Goal: Information Seeking & Learning: Learn about a topic

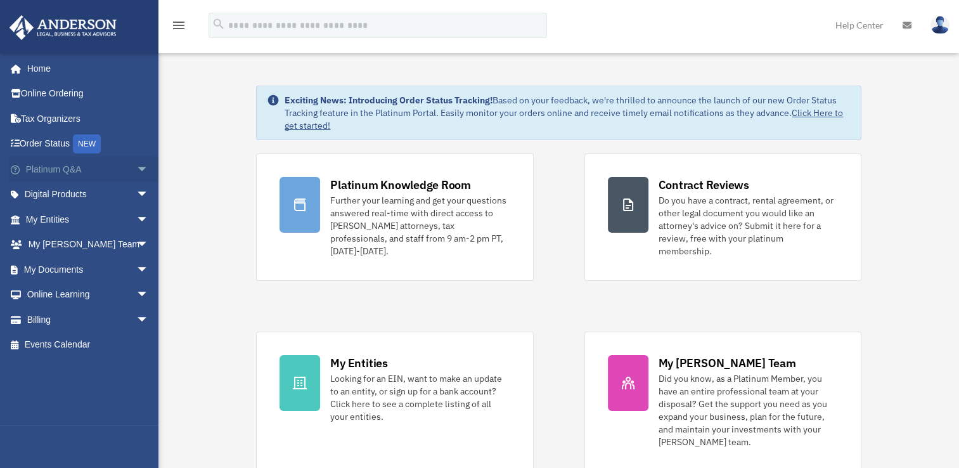
click at [136, 167] on span "arrow_drop_down" at bounding box center [148, 169] width 25 height 26
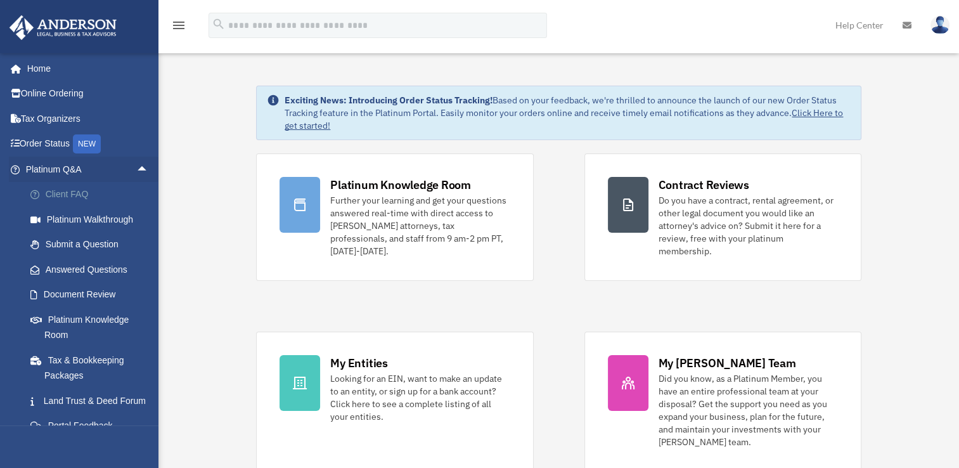
click at [91, 189] on link "Client FAQ" at bounding box center [93, 194] width 150 height 25
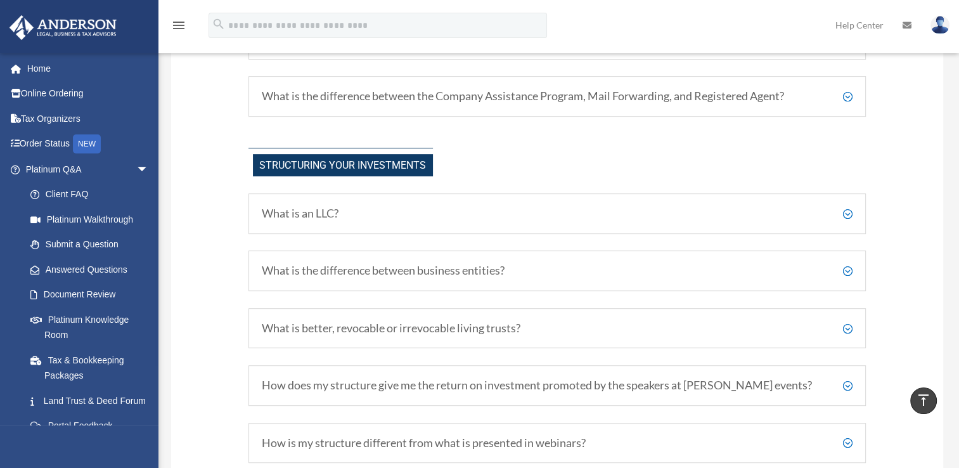
scroll to position [565, 0]
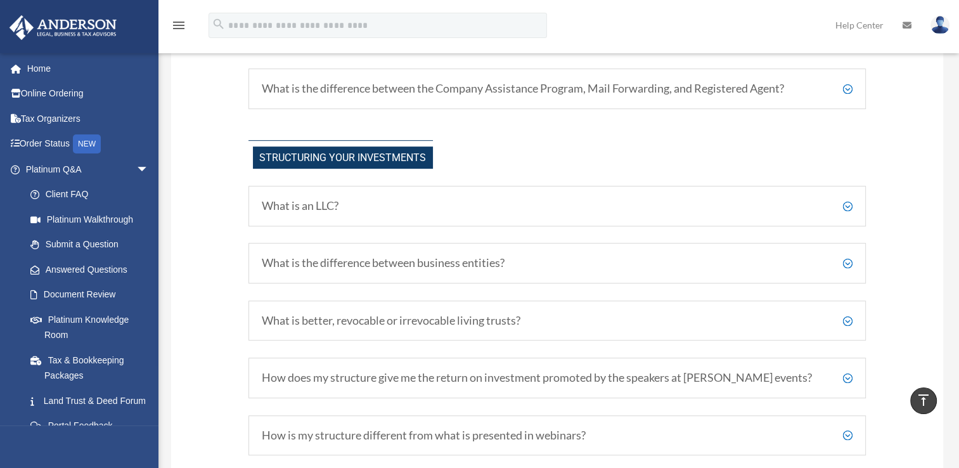
click at [850, 208] on h5 "What is an LLC?" at bounding box center [557, 206] width 590 height 14
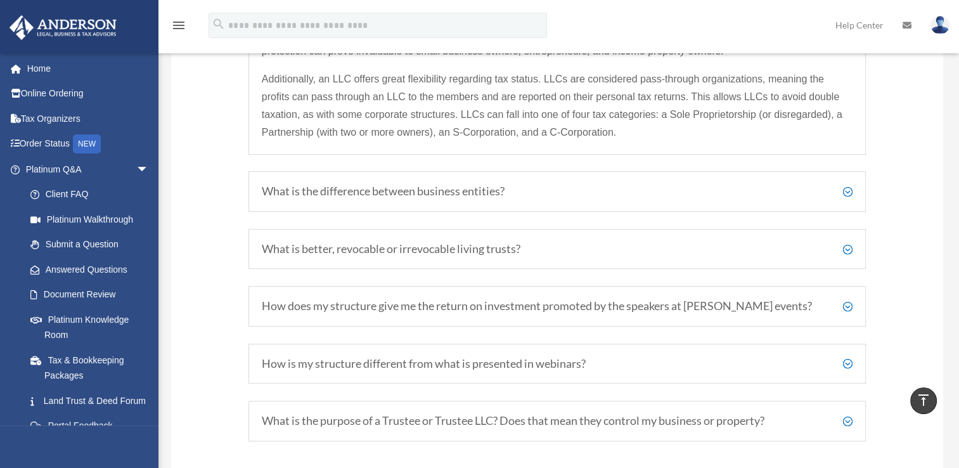
scroll to position [811, 0]
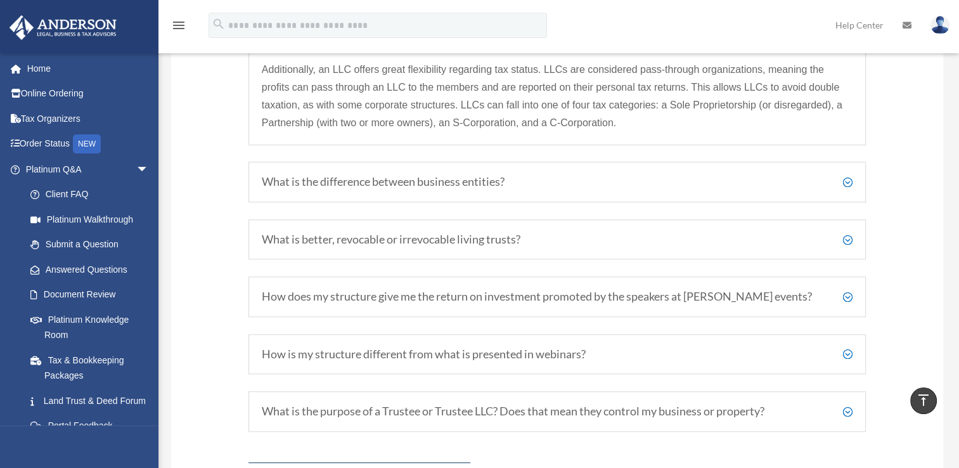
click at [846, 182] on h5 "What is the difference between business entities?" at bounding box center [557, 182] width 590 height 14
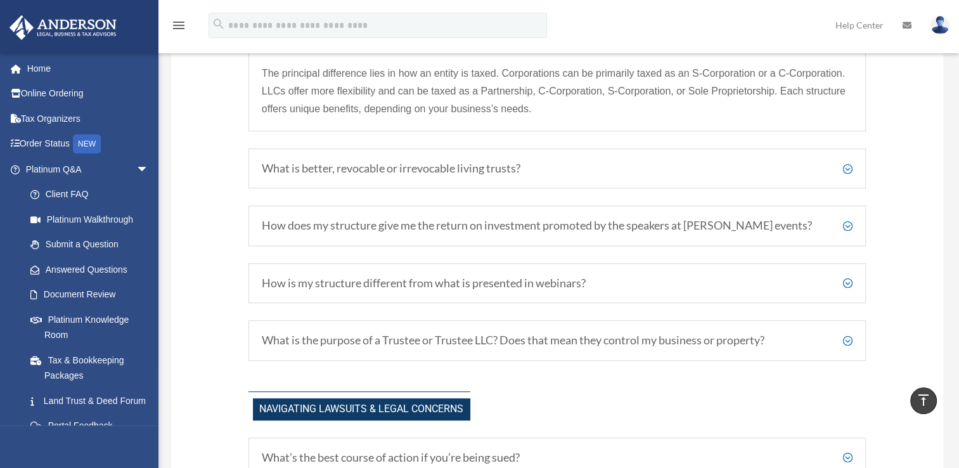
scroll to position [850, 0]
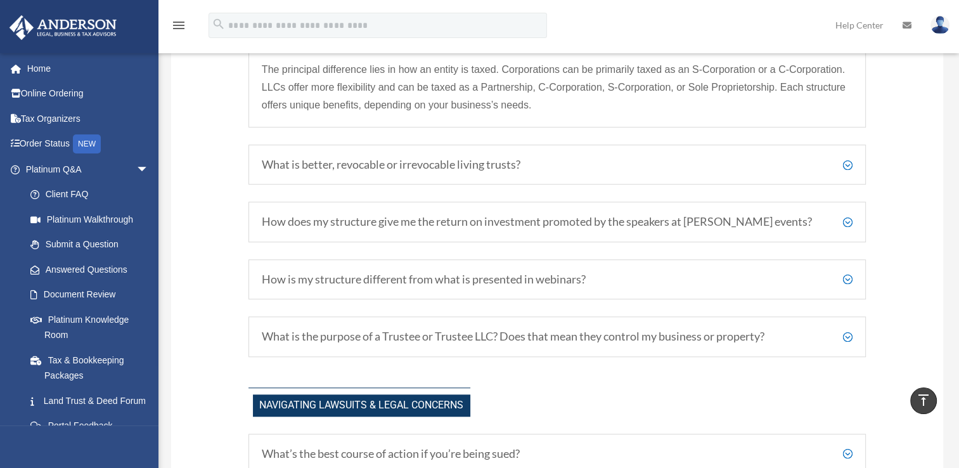
click at [843, 158] on h5 "What is better, revocable or irrevocable living trusts?" at bounding box center [557, 165] width 590 height 14
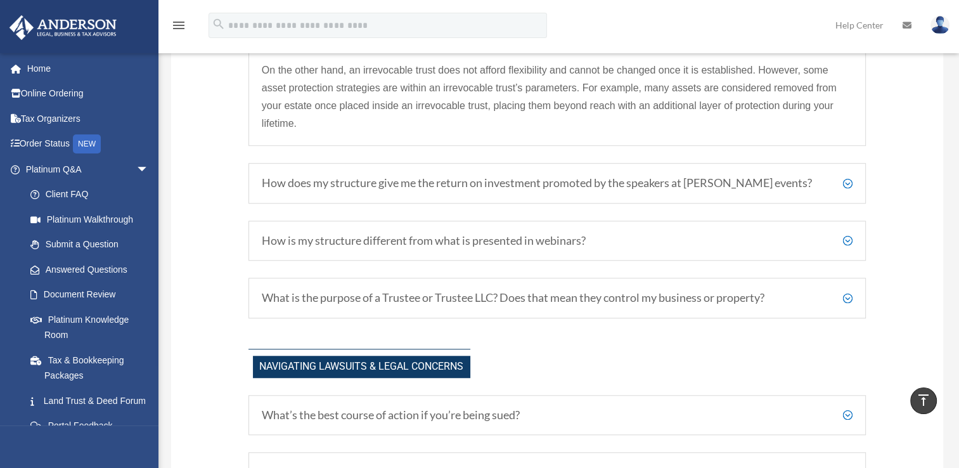
scroll to position [926, 0]
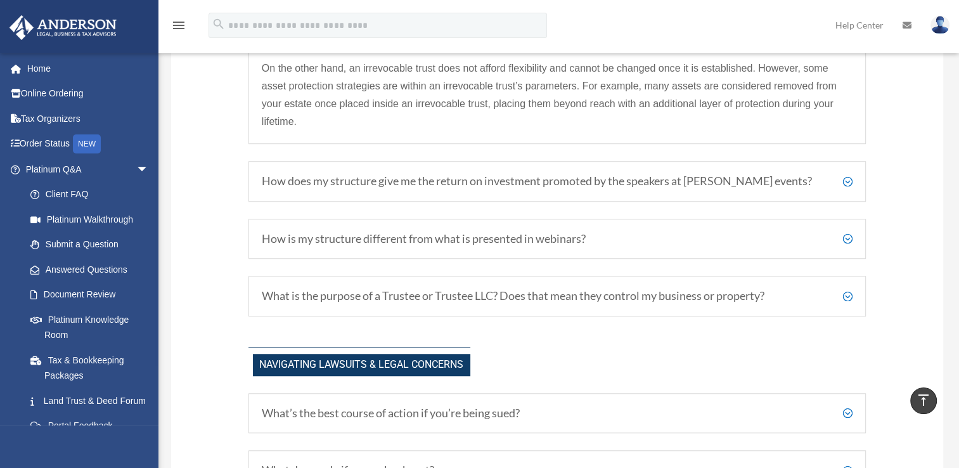
click at [849, 180] on h5 "How does my structure give me the return on investment promoted by the speakers…" at bounding box center [557, 181] width 590 height 14
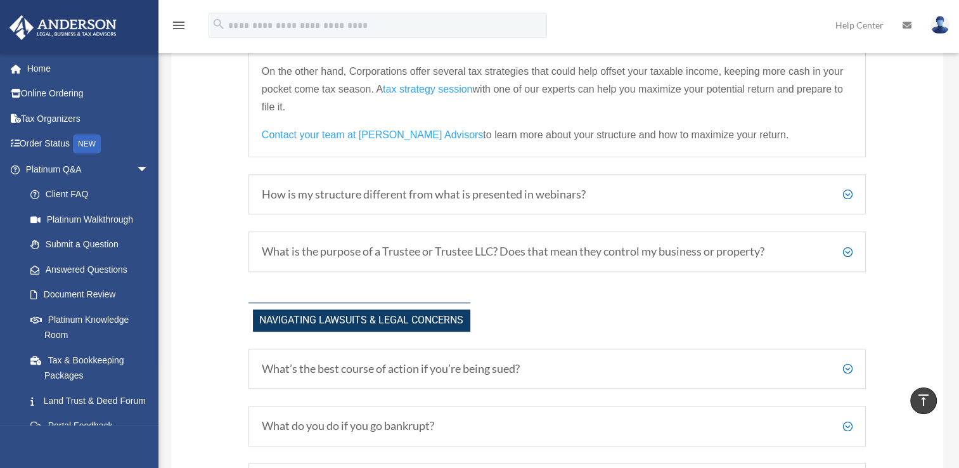
scroll to position [964, 0]
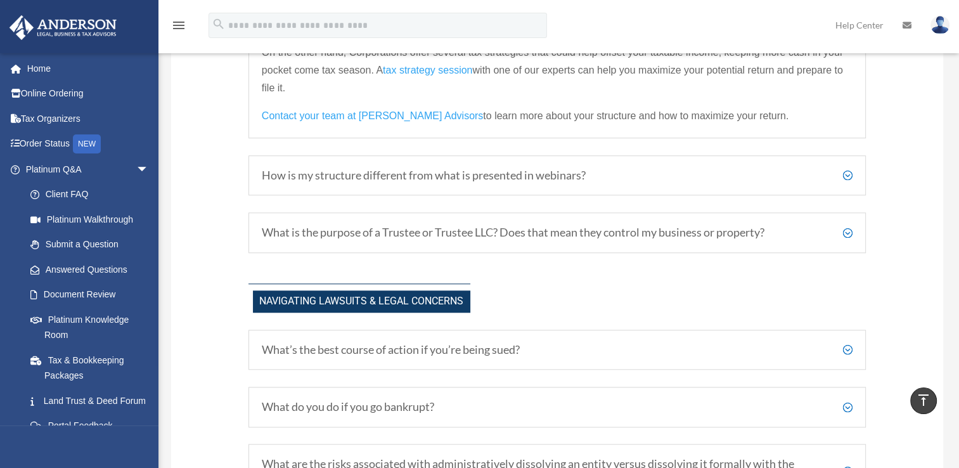
click at [846, 173] on h5 "How is my structure different from what is presented in webinars?" at bounding box center [557, 176] width 590 height 14
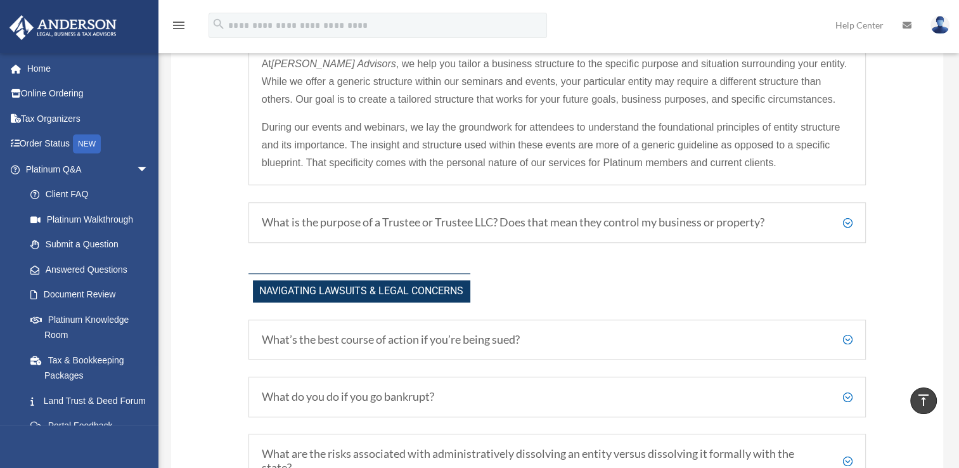
click at [850, 220] on h5 "What is the purpose of a Trustee or Trustee LLC? Does that mean they control my…" at bounding box center [557, 222] width 590 height 14
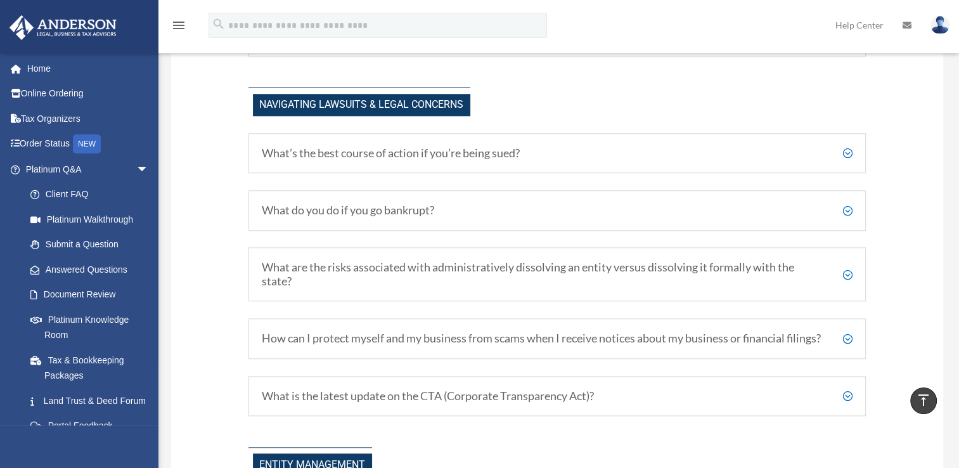
scroll to position [1142, 0]
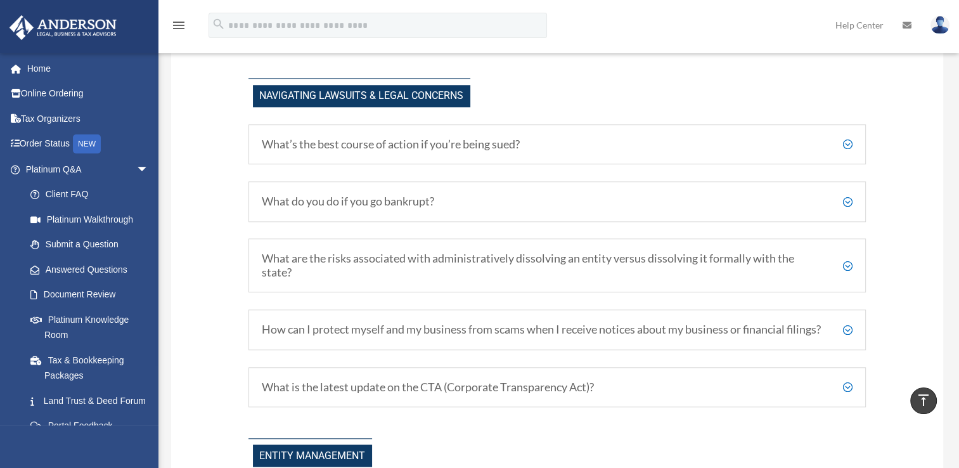
click at [849, 138] on h5 "What’s the best course of action if you’re being sued?" at bounding box center [557, 144] width 590 height 14
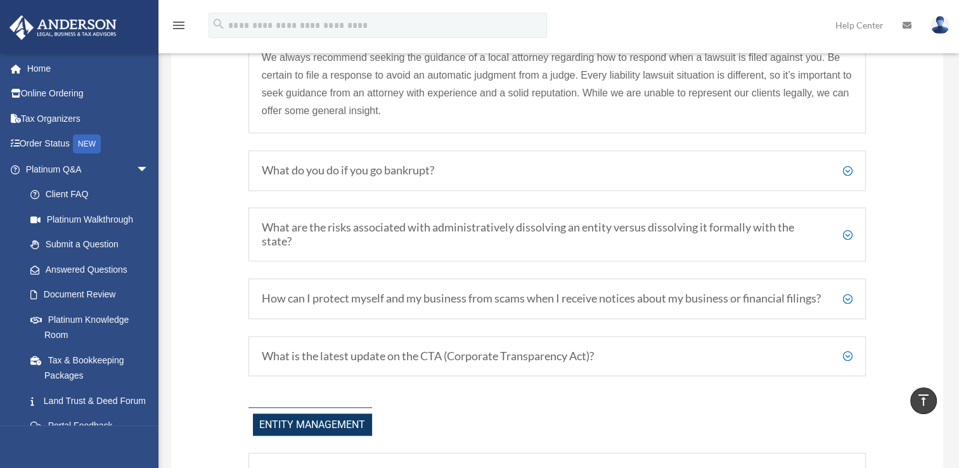
scroll to position [1344, 0]
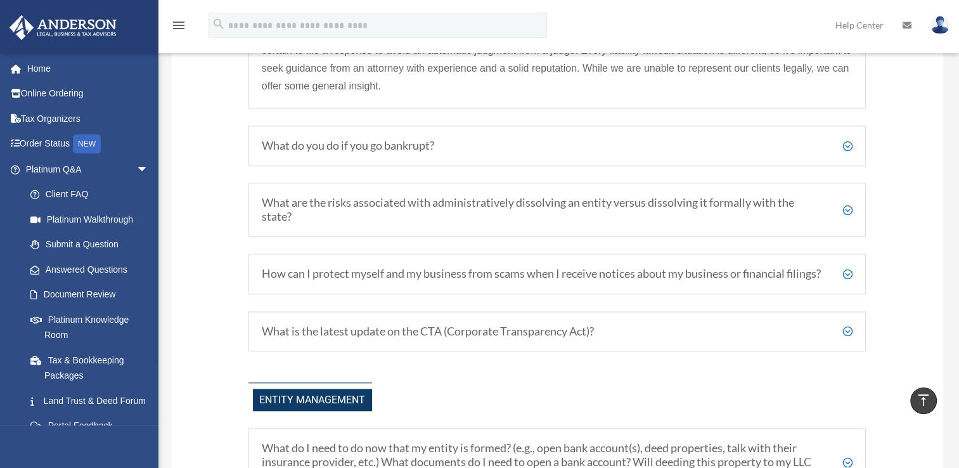
click at [846, 144] on h5 "What do you do if you go bankrupt?" at bounding box center [557, 146] width 590 height 14
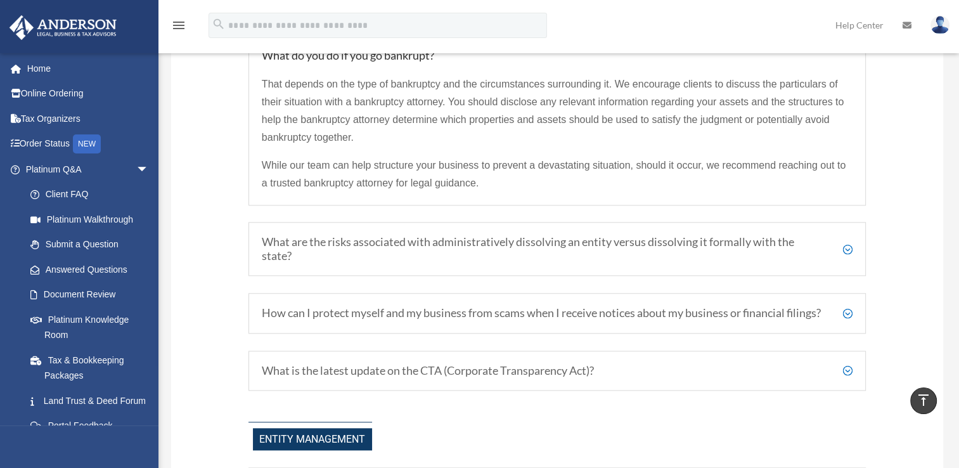
scroll to position [1313, 0]
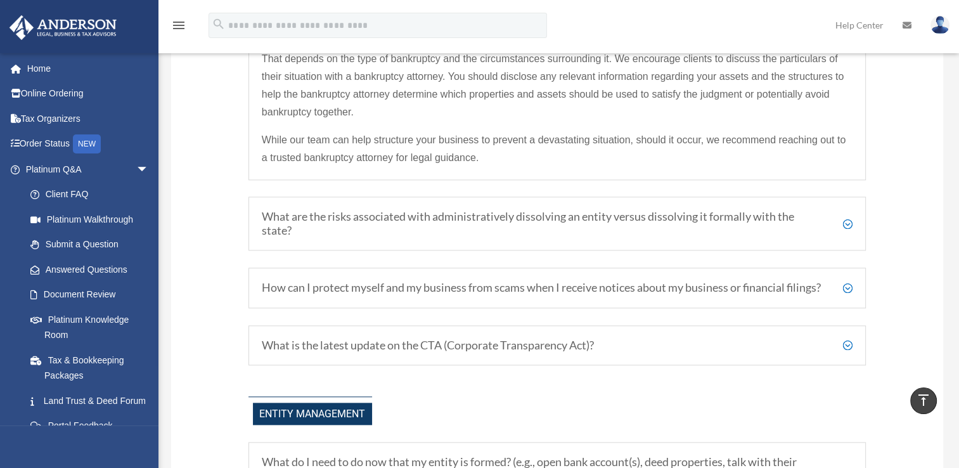
click at [847, 216] on h5 "What are the risks associated with administratively dissolving an entity versus…" at bounding box center [557, 223] width 590 height 27
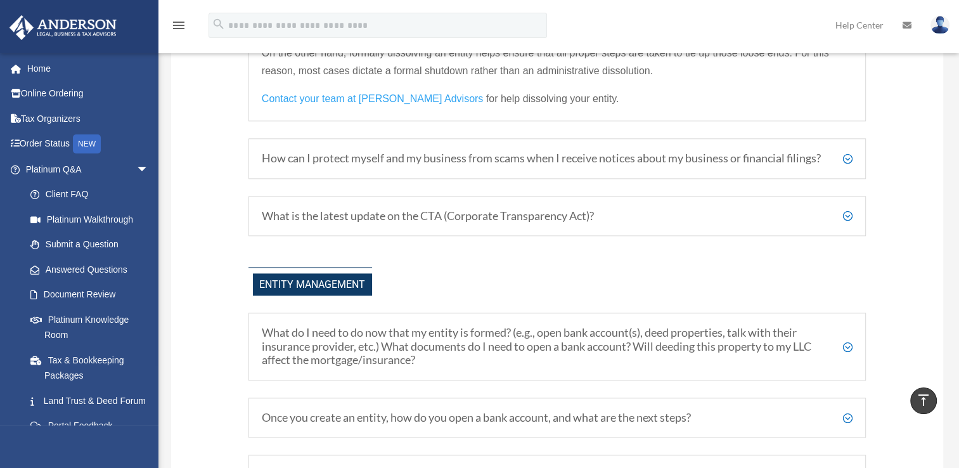
scroll to position [1490, 0]
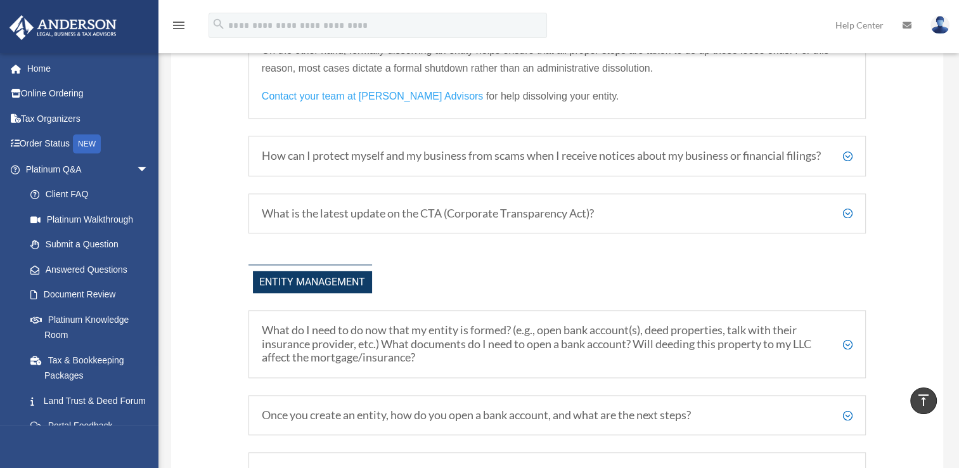
click at [848, 158] on h5 "How can I protect myself and my business from scams when I receive notices abou…" at bounding box center [557, 156] width 590 height 14
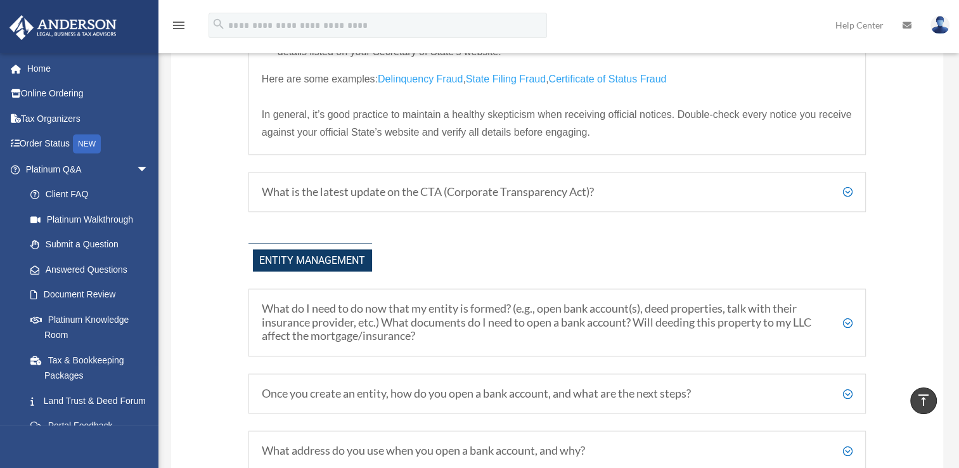
scroll to position [1693, 0]
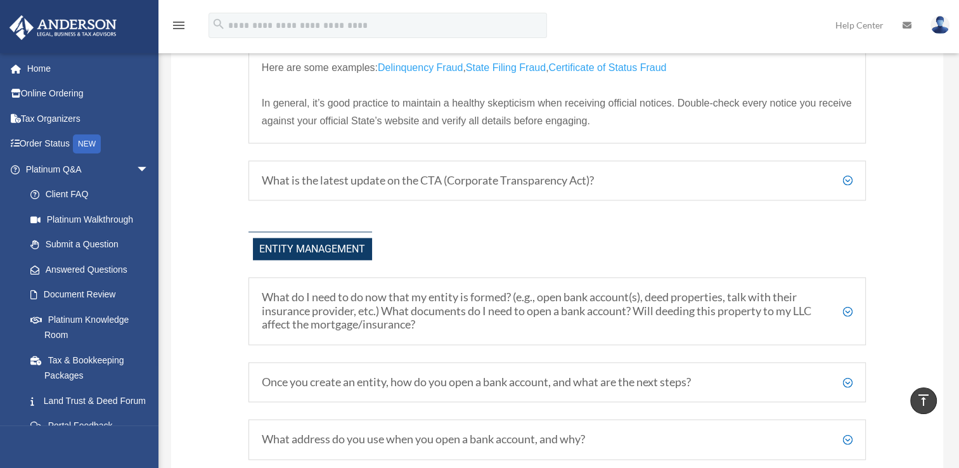
click at [848, 188] on h5 "What is the latest update on the CTA (Corporate Transparency Act)?" at bounding box center [557, 181] width 590 height 14
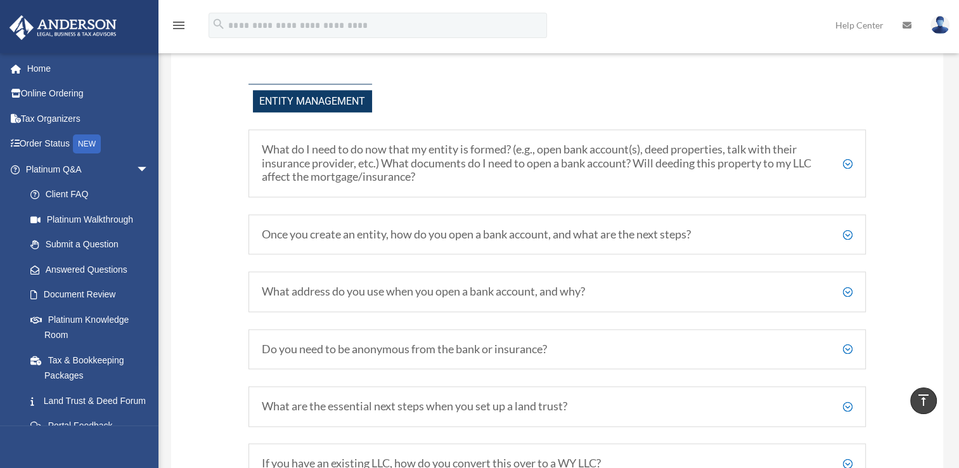
scroll to position [1587, 0]
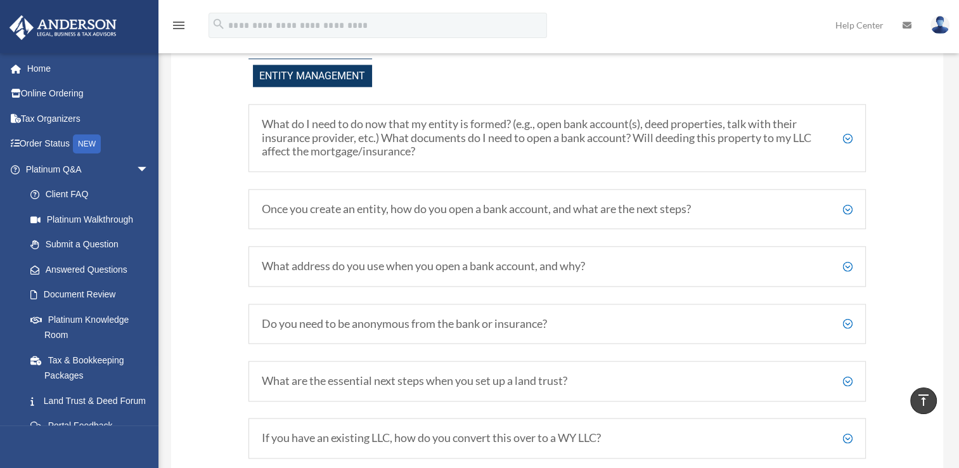
click at [849, 145] on h5 "What do I need to do now that my entity is formed? (e.g., open bank account(s),…" at bounding box center [557, 137] width 590 height 41
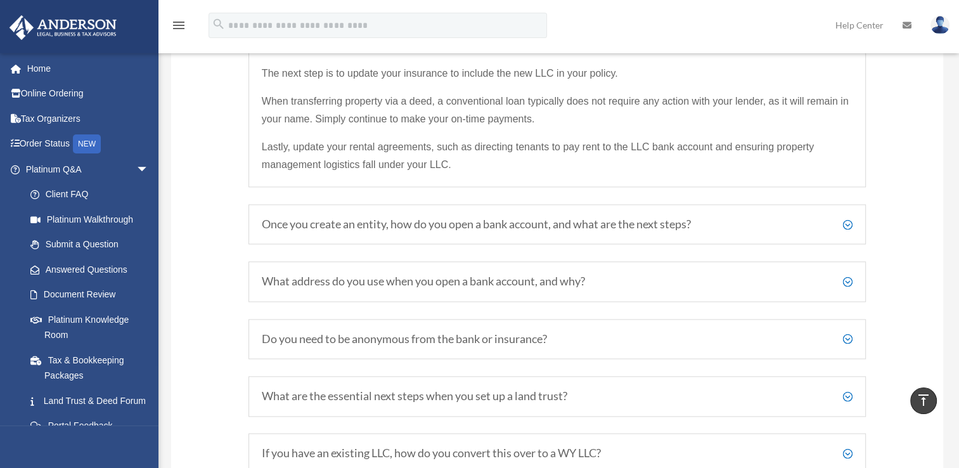
scroll to position [1765, 0]
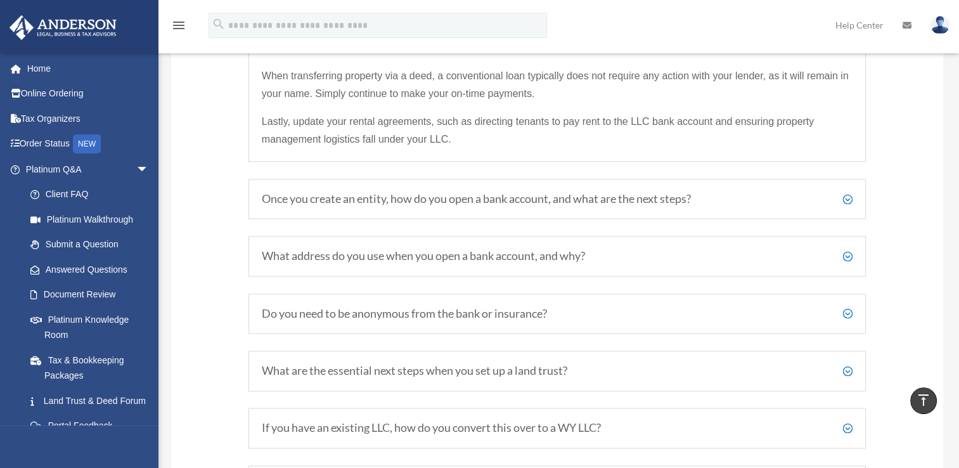
click at [850, 206] on h5 "Once you create an entity, how do you open a bank account, and what are the nex…" at bounding box center [557, 199] width 590 height 14
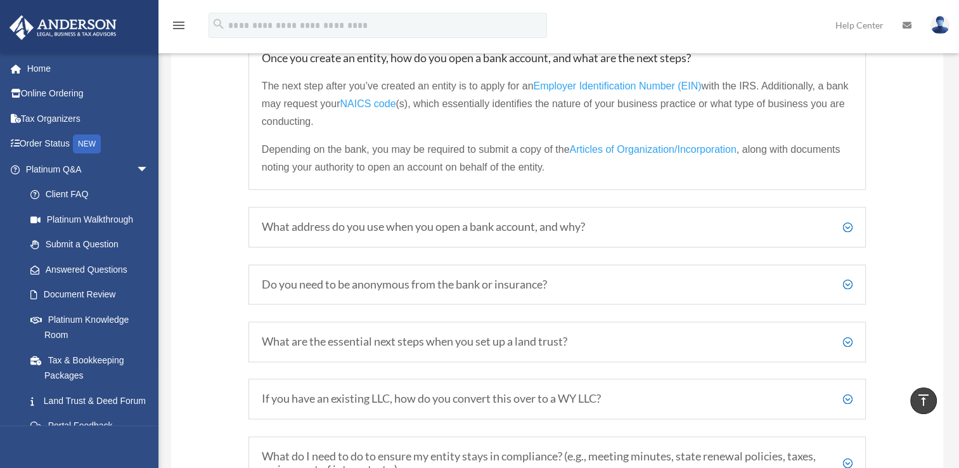
scroll to position [1714, 0]
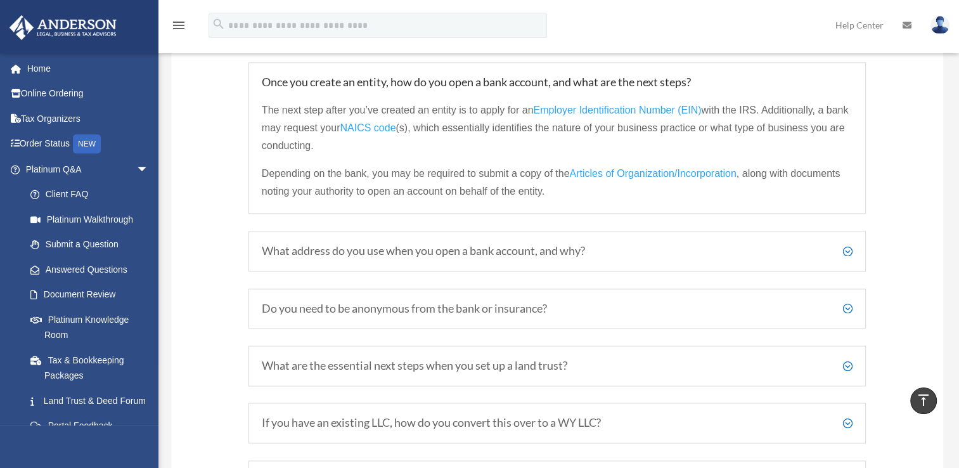
click at [850, 257] on h5 "What address do you use when you open a bank account, and why?" at bounding box center [557, 251] width 590 height 14
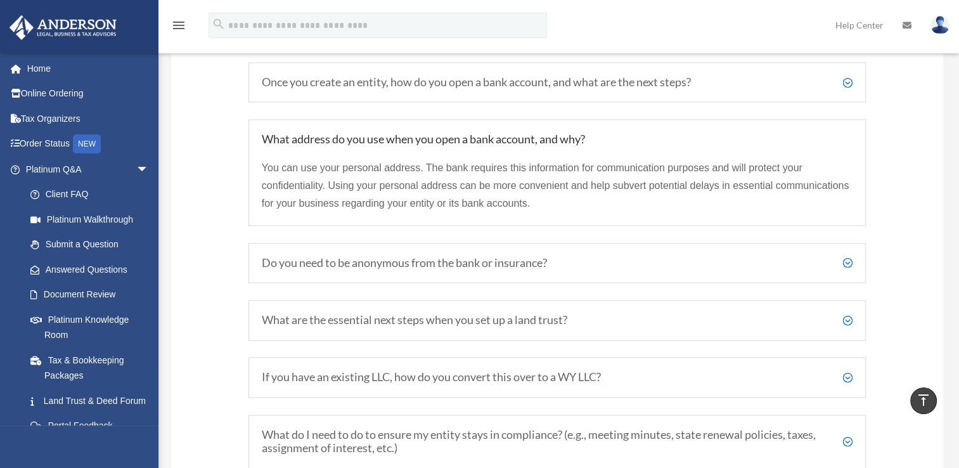
click at [849, 268] on h5 "Do you need to be anonymous from the bank or insurance?" at bounding box center [557, 263] width 590 height 14
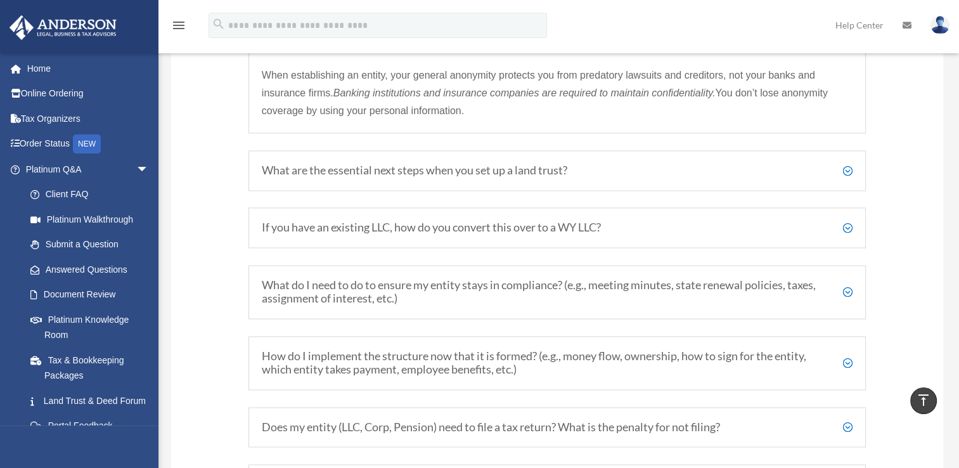
scroll to position [1917, 0]
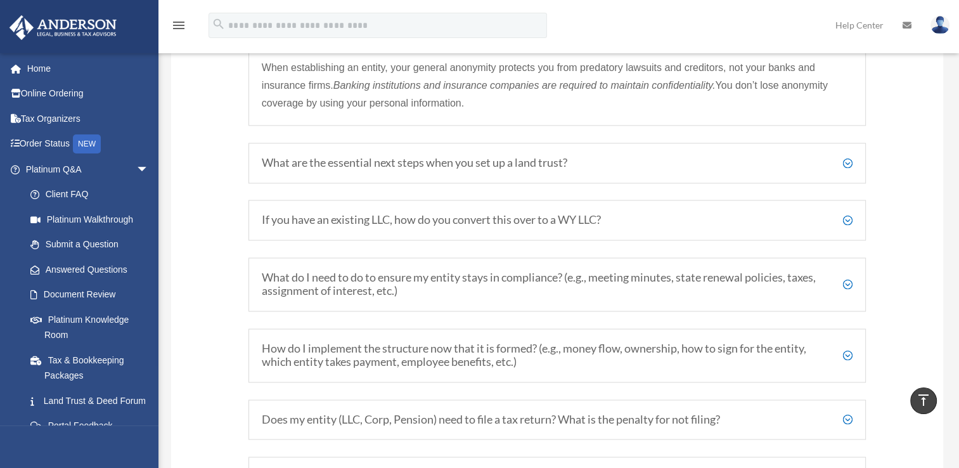
click at [847, 170] on h5 "What are the essential next steps when you set up a land trust?" at bounding box center [557, 163] width 590 height 14
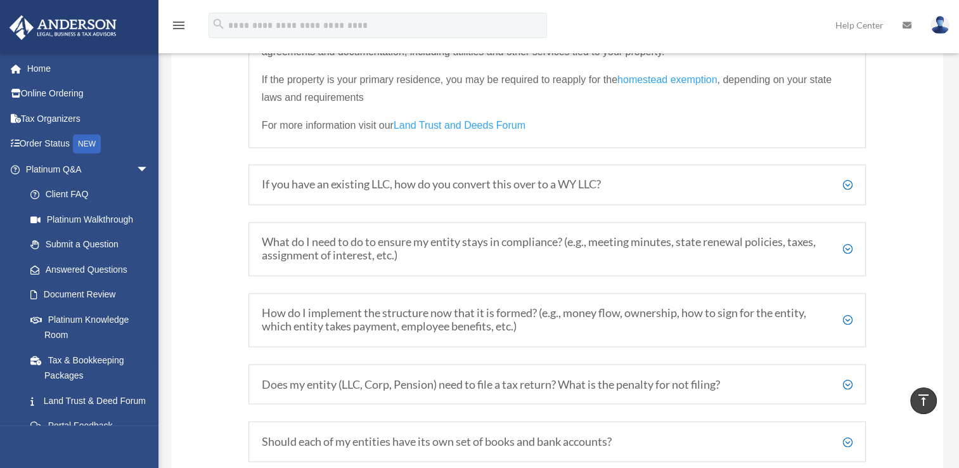
scroll to position [2043, 0]
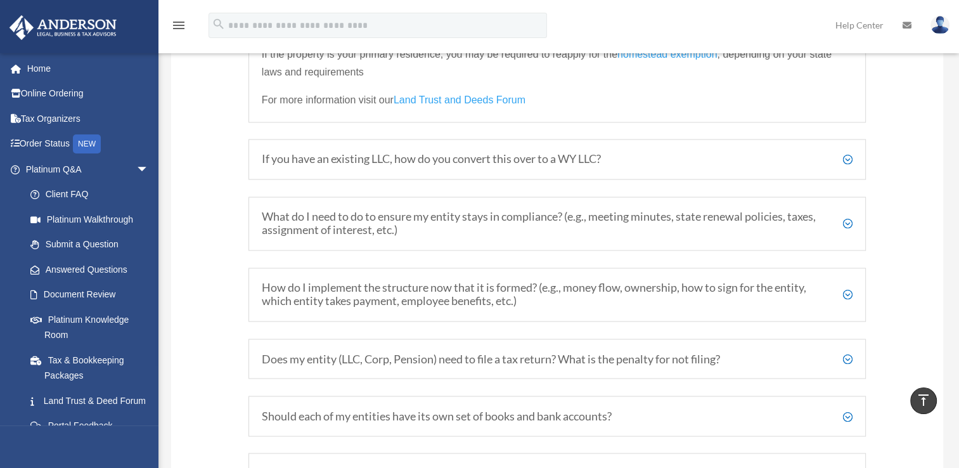
click at [848, 227] on h5 "What do I need to do to ensure my entity stays in compliance? (e.g., meeting mi…" at bounding box center [557, 223] width 590 height 27
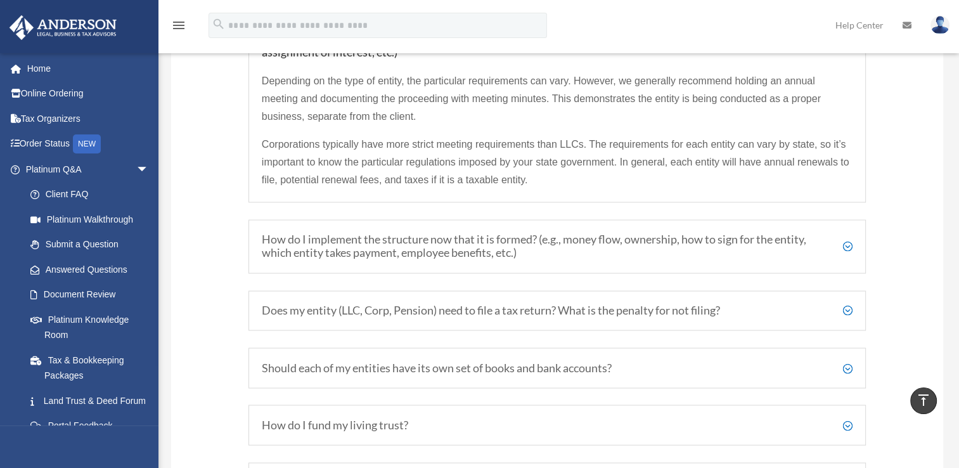
click at [850, 252] on h5 "How do I implement the structure now that it is formed? (e.g., money flow, owne…" at bounding box center [557, 246] width 590 height 27
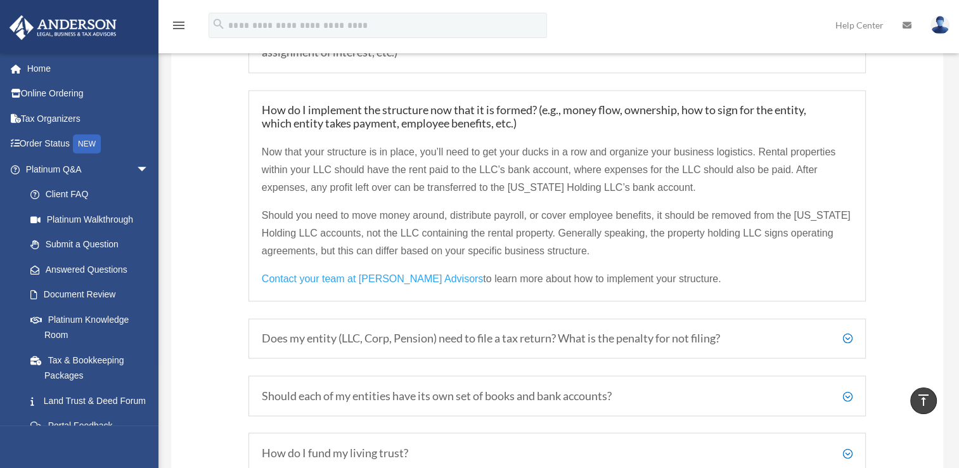
click at [848, 342] on h5 "Does my entity (LLC, Corp, Pension) need to file a tax return? What is the pena…" at bounding box center [557, 338] width 590 height 14
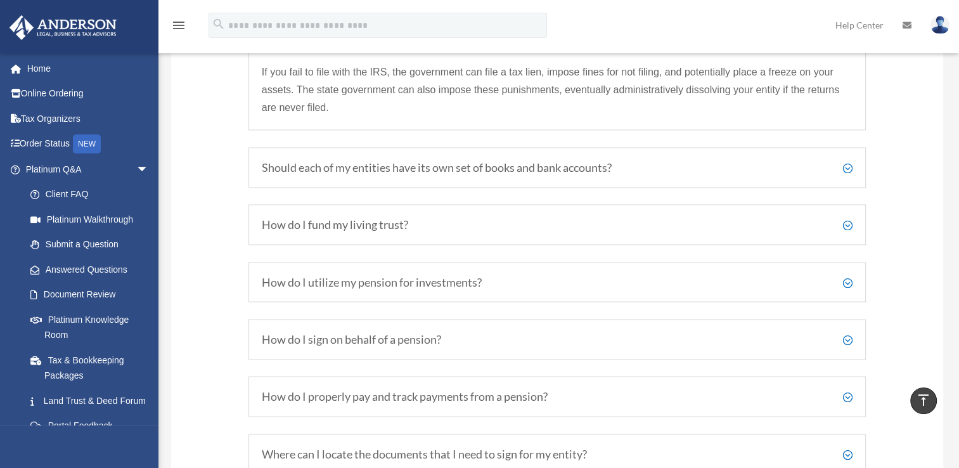
scroll to position [2246, 0]
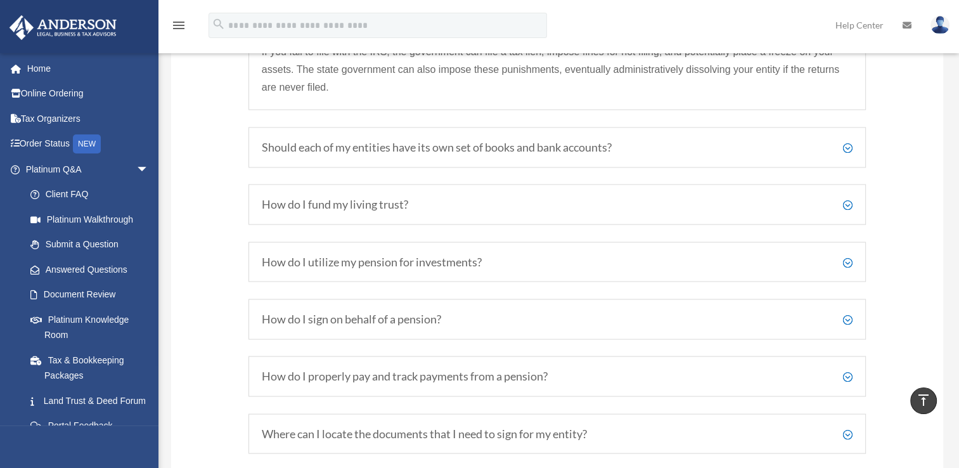
click at [846, 153] on h5 "Should each of my entities have its own set of books and bank accounts?" at bounding box center [557, 147] width 590 height 14
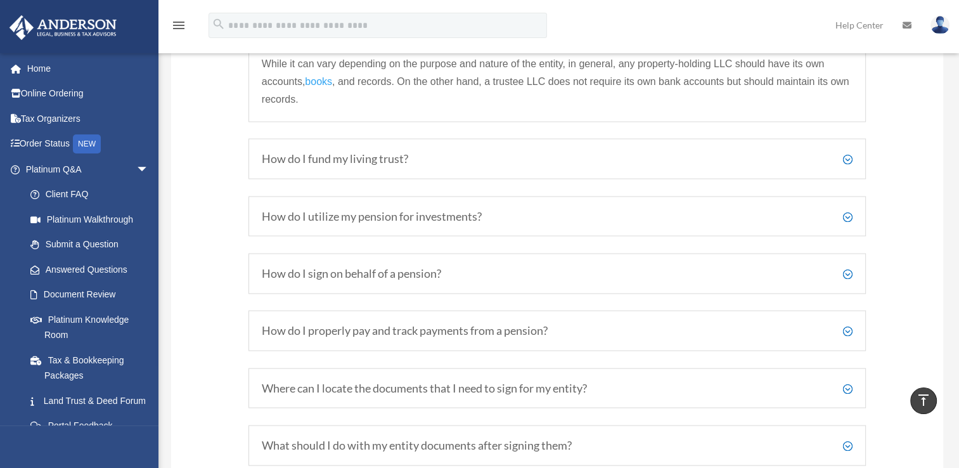
click at [847, 165] on h5 "How do I fund my living trust?" at bounding box center [557, 158] width 590 height 14
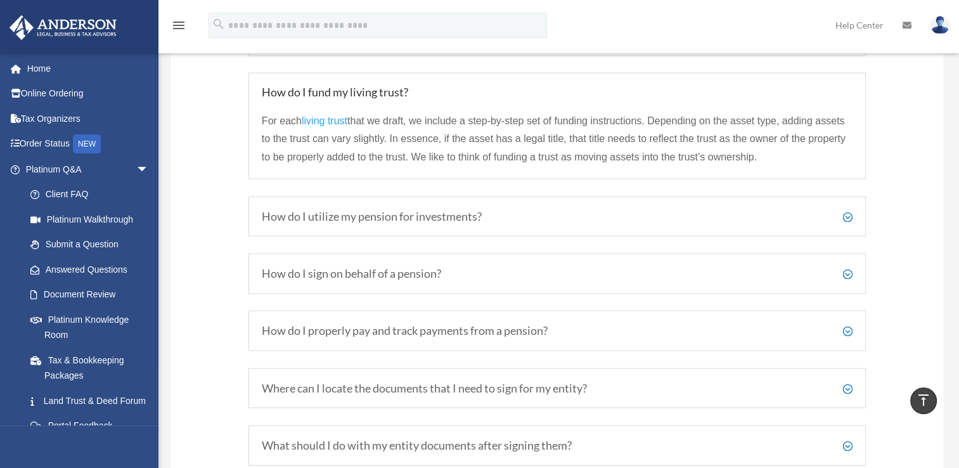
click at [848, 220] on h5 "How do I utilize my pension for investments?" at bounding box center [557, 216] width 590 height 14
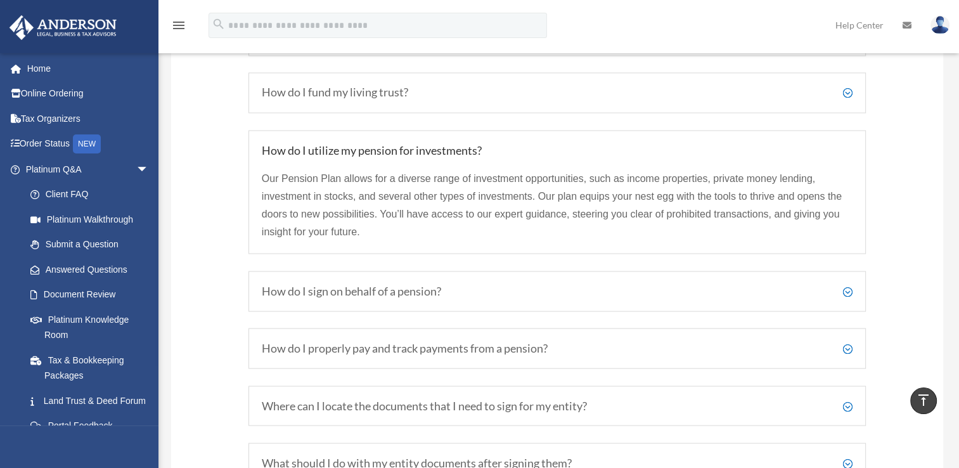
click at [845, 297] on h5 "How do I sign on behalf of a pension?" at bounding box center [557, 291] width 590 height 14
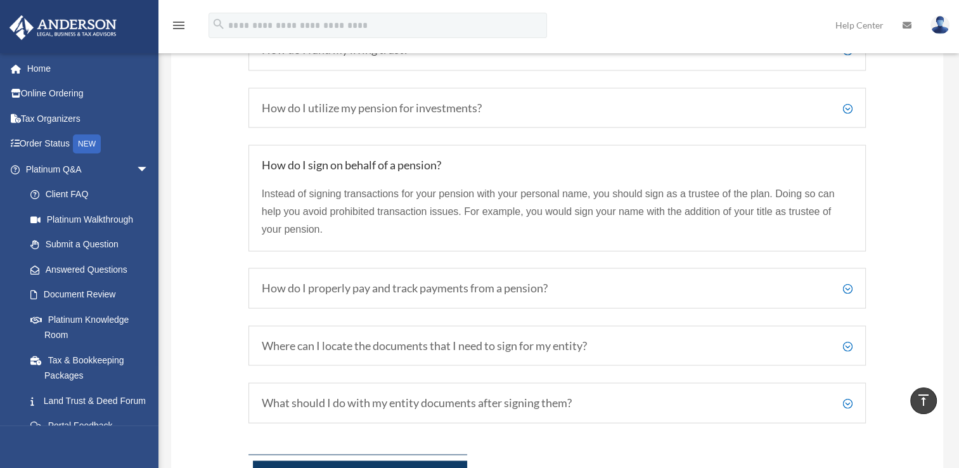
scroll to position [2297, 0]
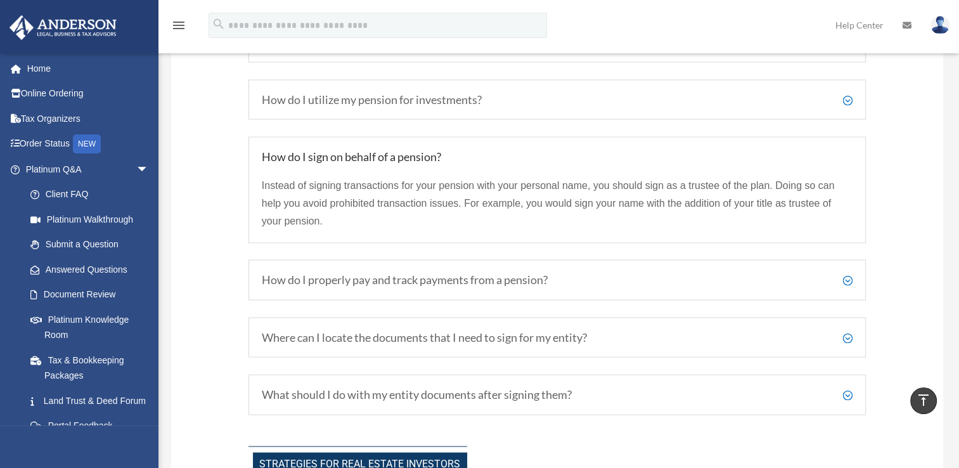
click at [848, 285] on h5 "How do I properly pay and track payments from a pension?" at bounding box center [557, 279] width 590 height 14
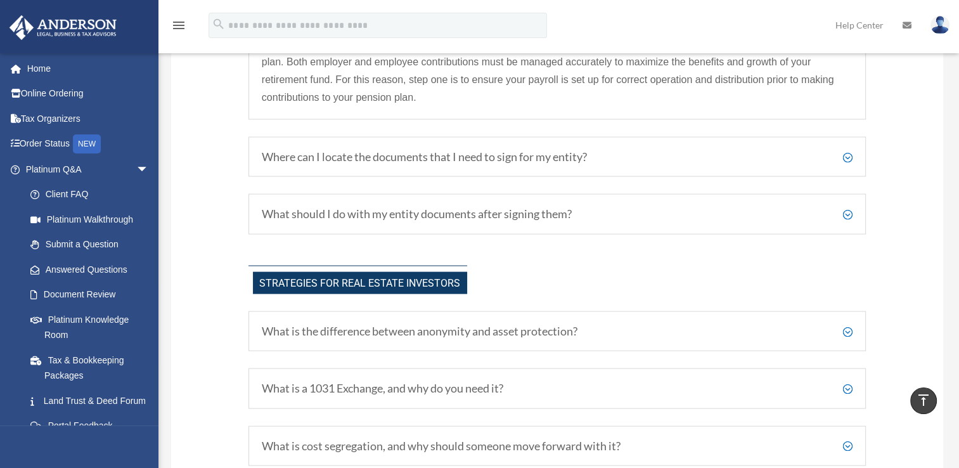
scroll to position [2499, 0]
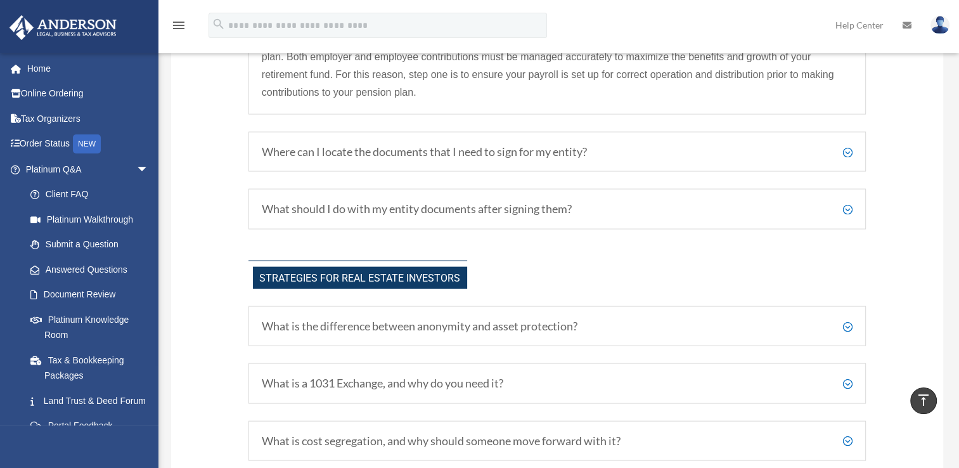
click at [845, 156] on h5 "Where can I locate the documents that I need to sign for my entity?" at bounding box center [557, 152] width 590 height 14
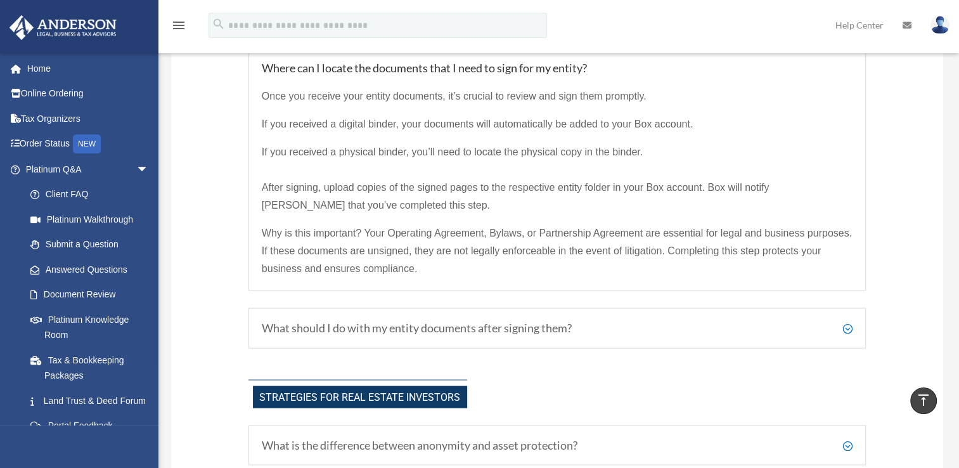
click at [846, 333] on h5 "What should I do with my entity documents after signing them?" at bounding box center [557, 328] width 590 height 14
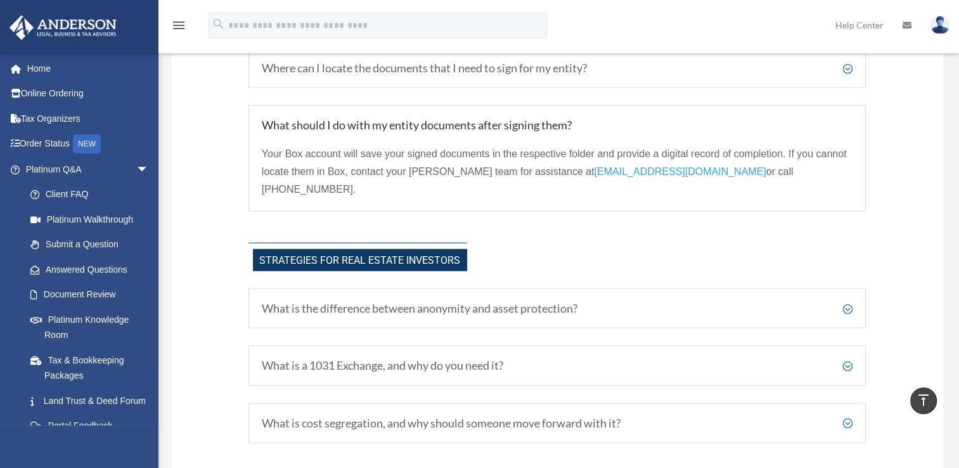
click at [850, 302] on h5 "What is the difference between anonymity and asset protection?" at bounding box center [557, 309] width 590 height 14
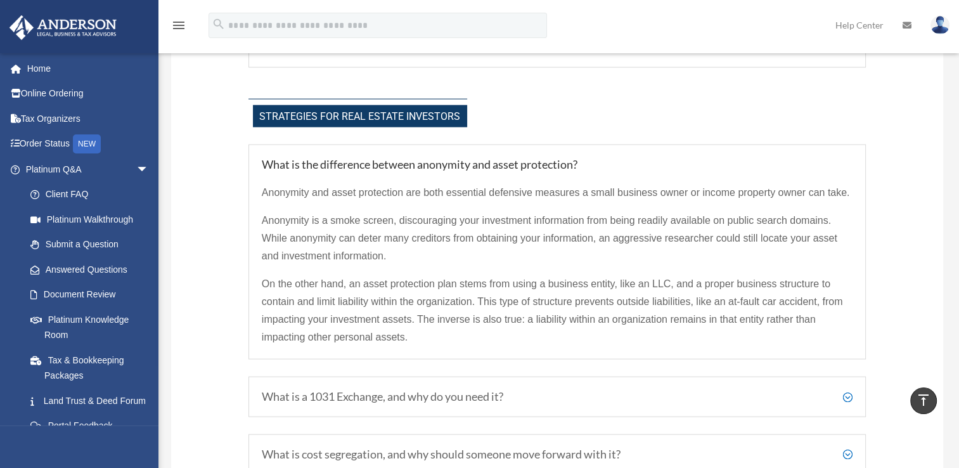
scroll to position [2652, 0]
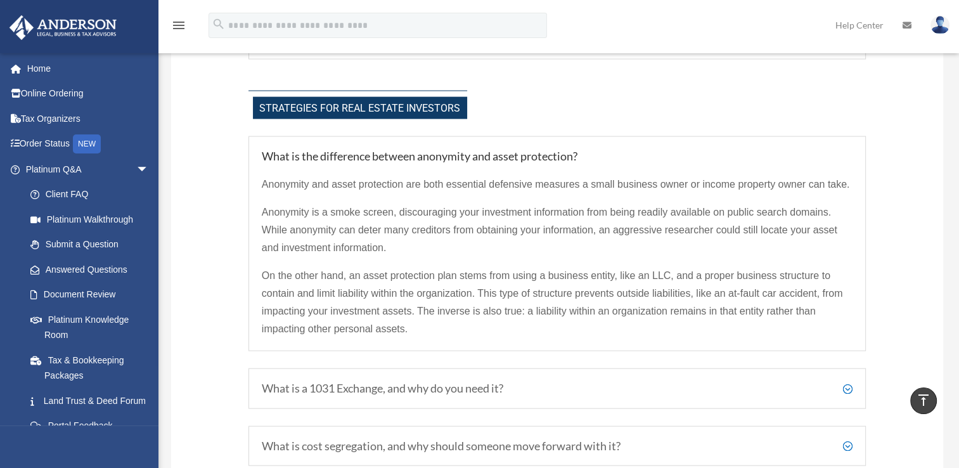
click at [849, 381] on h5 "What is a 1031 Exchange, and why do you need it?" at bounding box center [557, 388] width 590 height 14
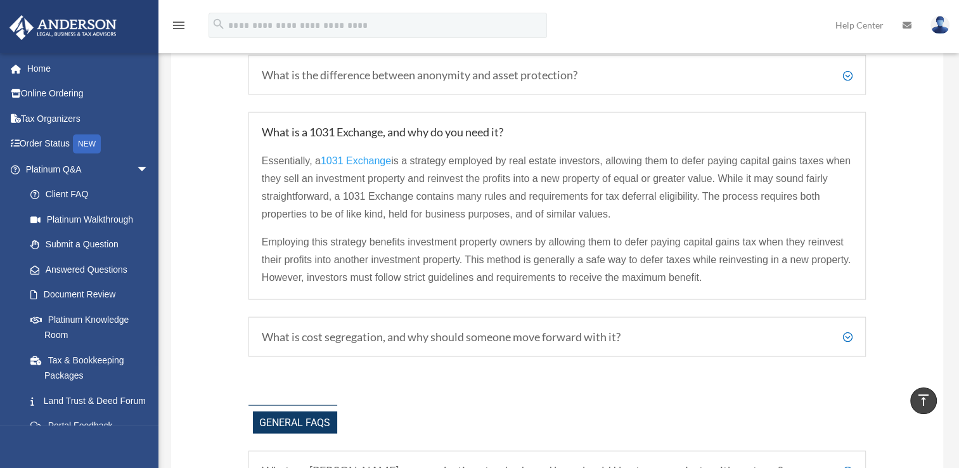
scroll to position [2737, 0]
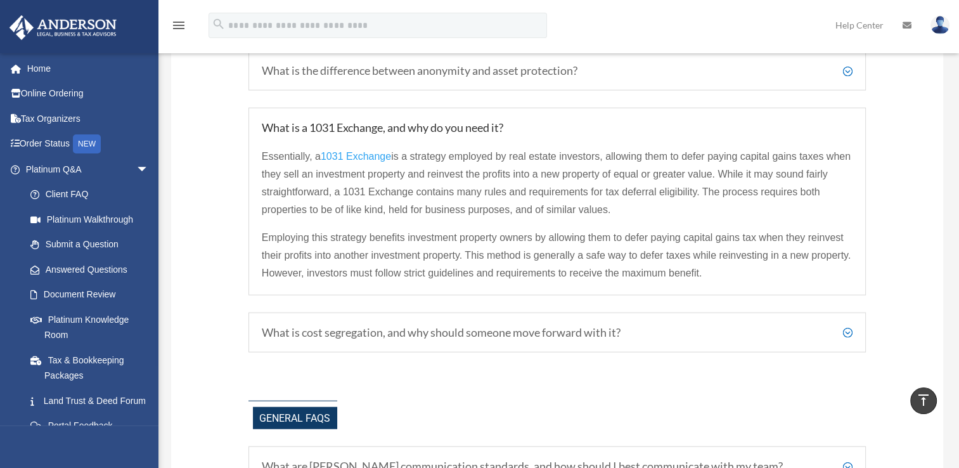
click at [847, 326] on h5 "What is cost segregation, and why should someone move forward with it?" at bounding box center [557, 333] width 590 height 14
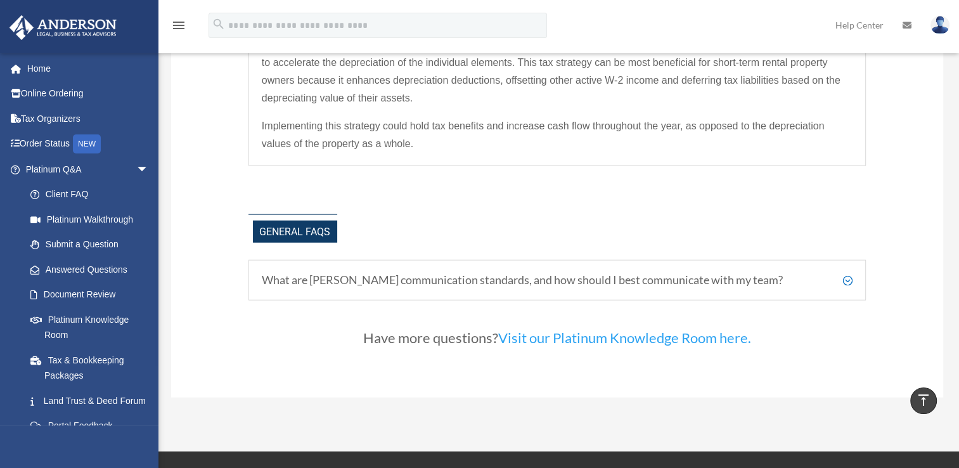
scroll to position [2990, 0]
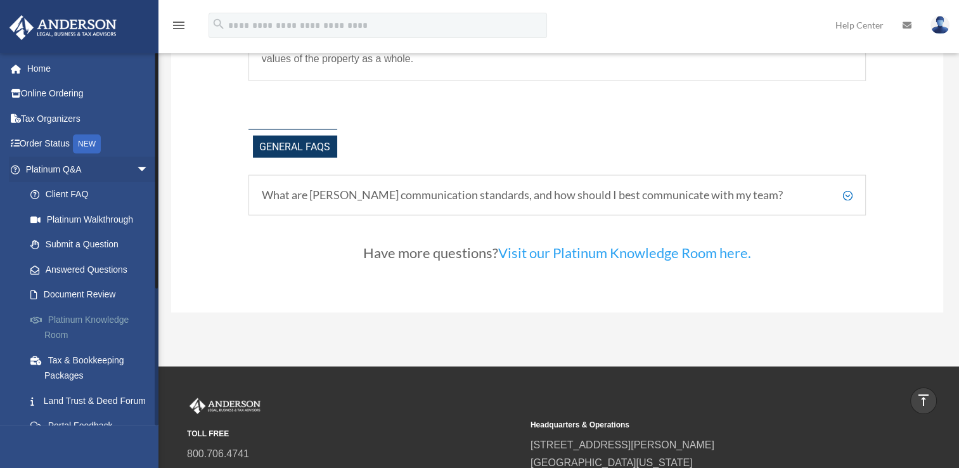
click at [128, 312] on link "Platinum Knowledge Room" at bounding box center [93, 327] width 150 height 41
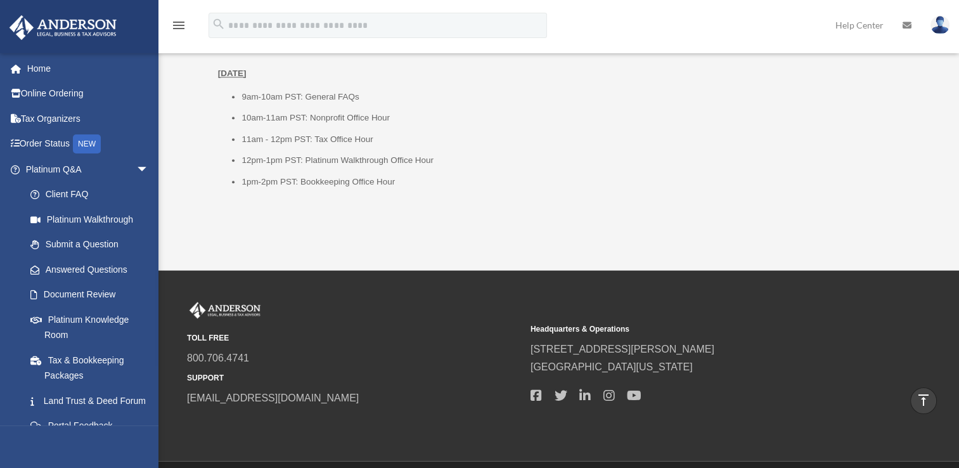
scroll to position [1592, 0]
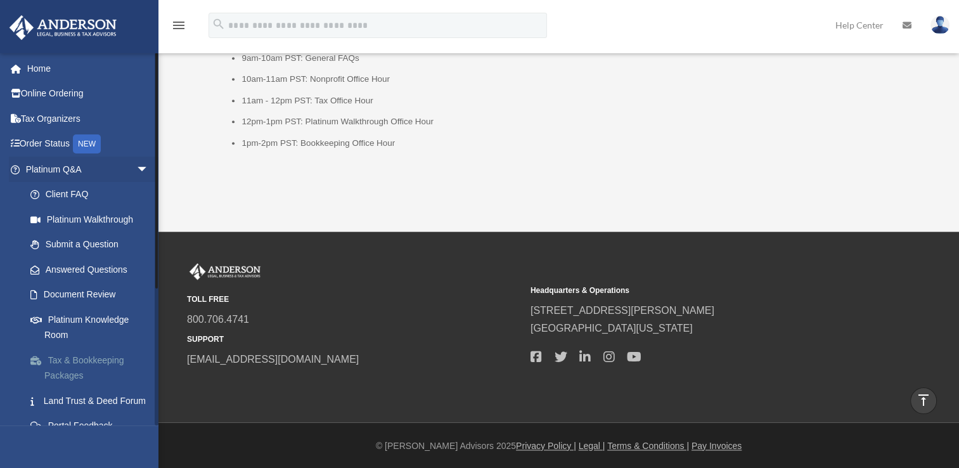
click at [117, 350] on link "Tax & Bookkeeping Packages" at bounding box center [93, 367] width 150 height 41
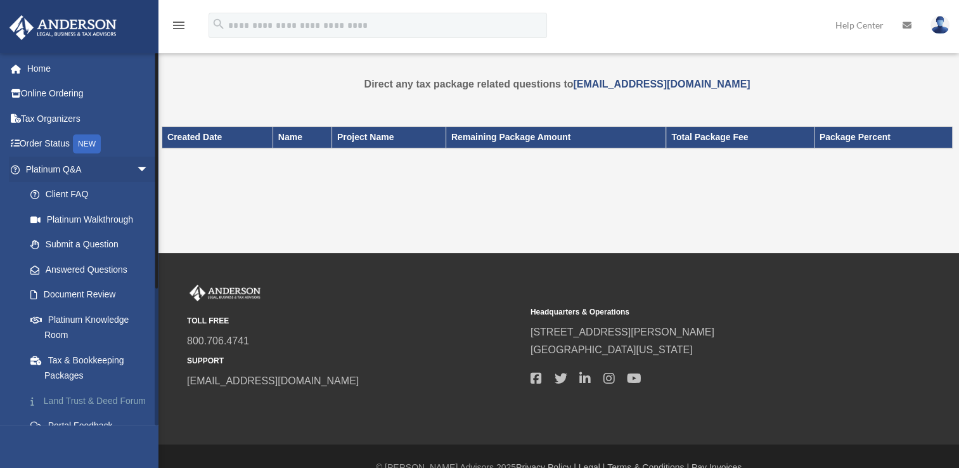
click at [109, 400] on link "Land Trust & Deed Forum" at bounding box center [93, 400] width 150 height 25
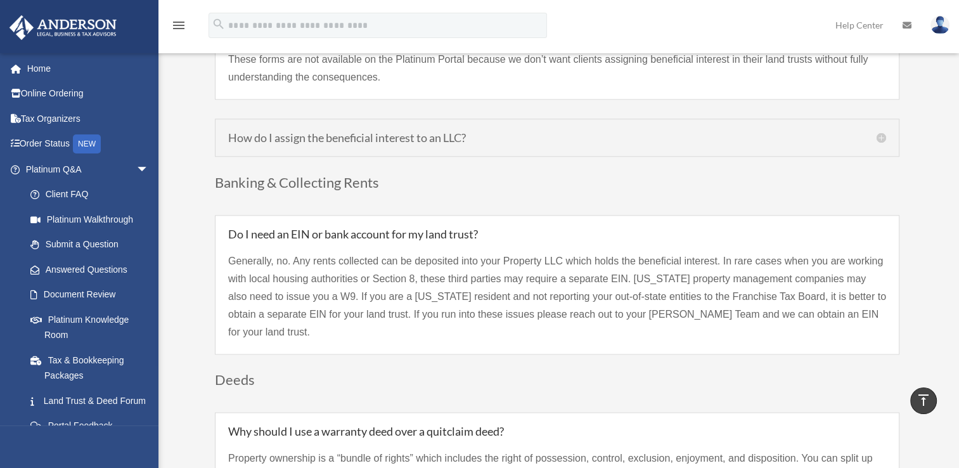
scroll to position [1410, 0]
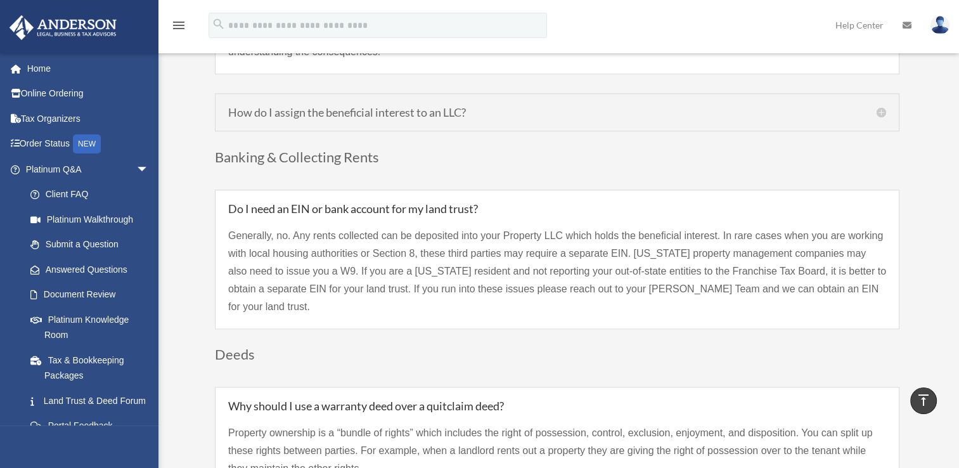
click at [879, 106] on h5 "How do I assign the beneficial interest to an LLC?" at bounding box center [557, 111] width 658 height 11
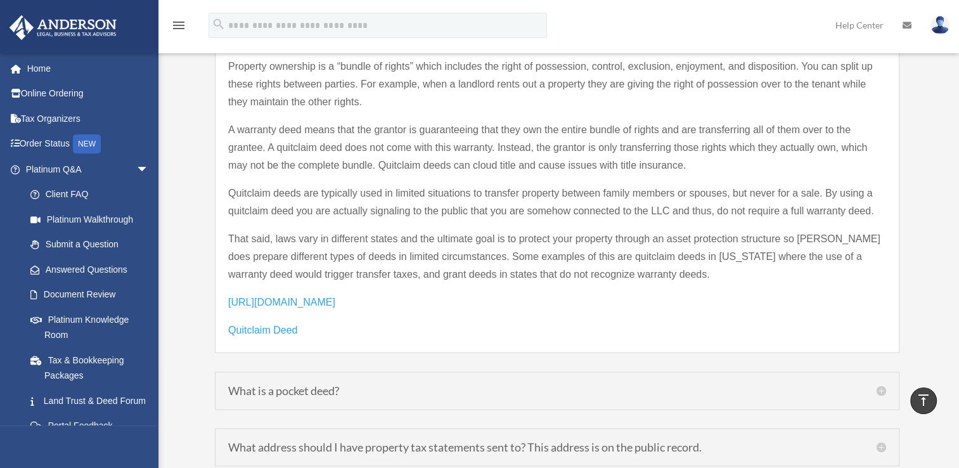
scroll to position [1630, 0]
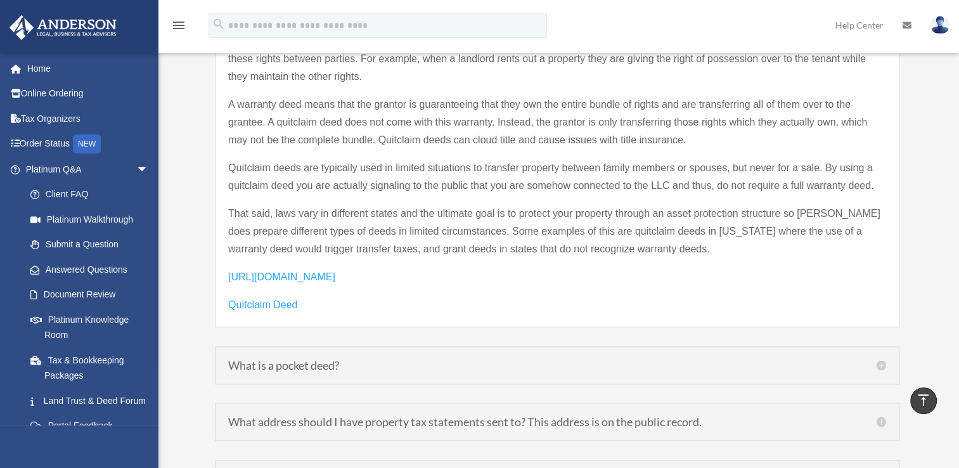
click at [879, 359] on h5 "What is a pocket deed?" at bounding box center [557, 364] width 658 height 11
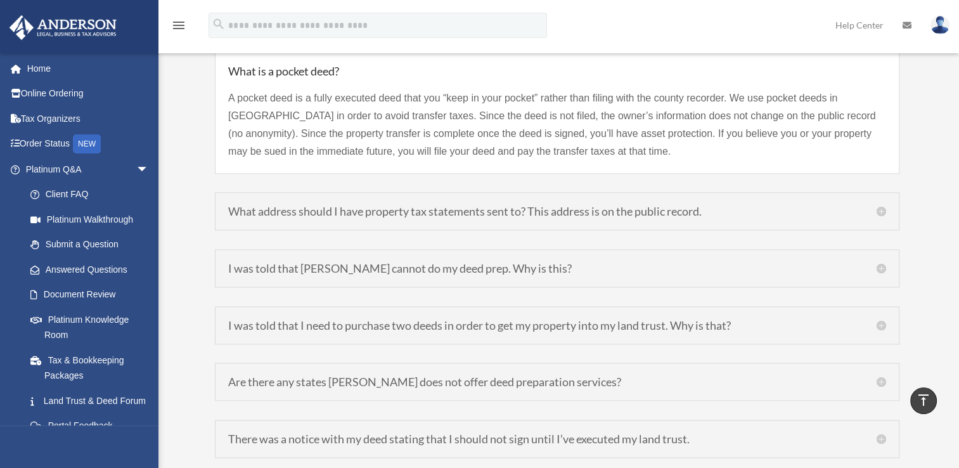
click at [883, 205] on h5 "What address should I have property tax statements sent to? This address is on …" at bounding box center [557, 210] width 658 height 11
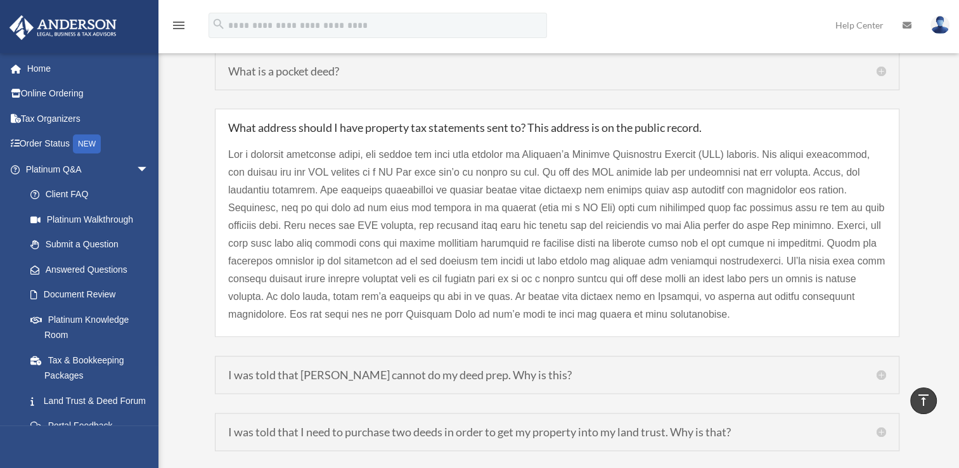
click at [882, 369] on h5 "I was told that Anderson cannot do my deed prep. Why is this?" at bounding box center [557, 374] width 658 height 11
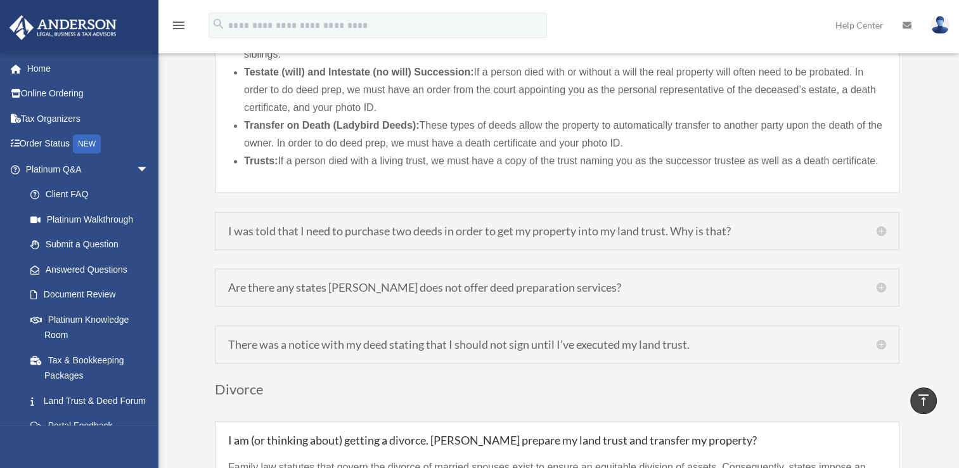
scroll to position [1884, 0]
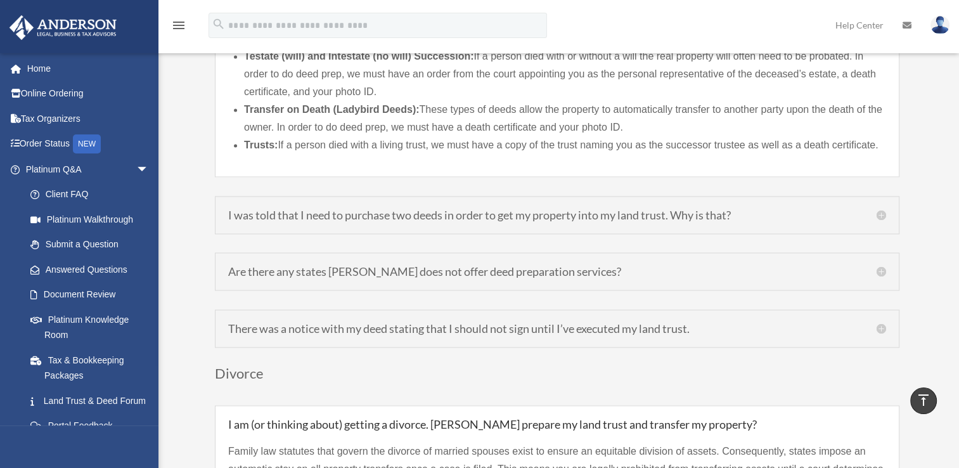
click at [882, 209] on h5 "I was told that I need to purchase two deeds in order to get my property into m…" at bounding box center [557, 214] width 658 height 11
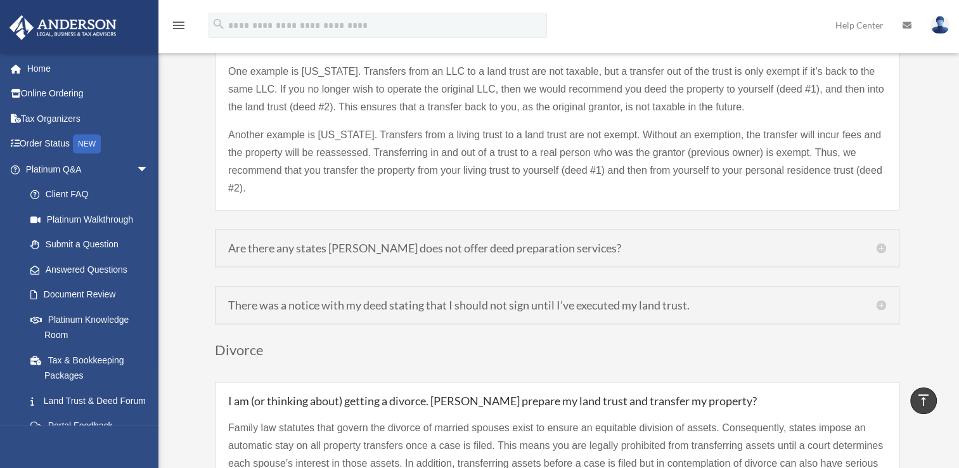
scroll to position [1902, 0]
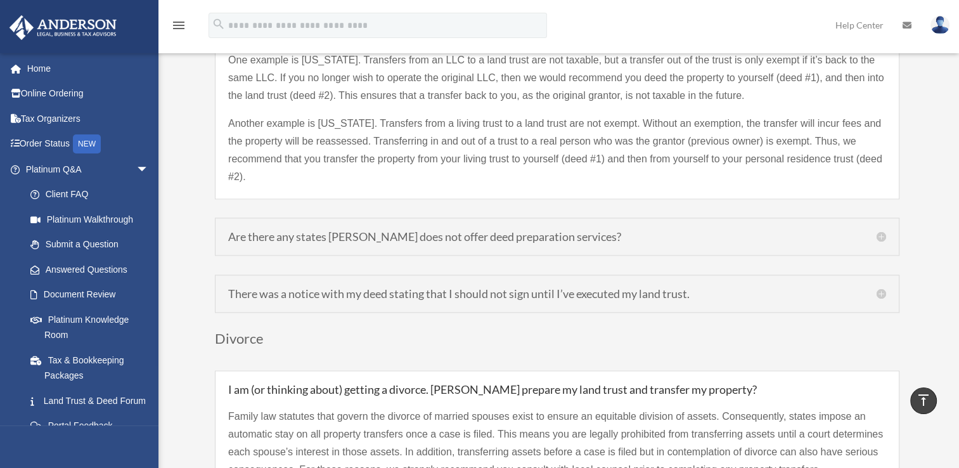
click at [879, 231] on h5 "Are there any states Anderson does not offer deed preparation services?" at bounding box center [557, 236] width 658 height 11
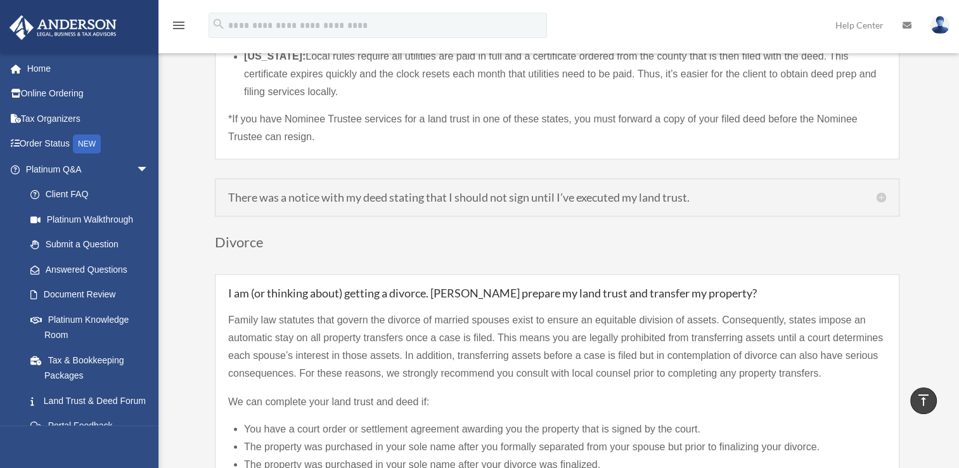
scroll to position [2027, 0]
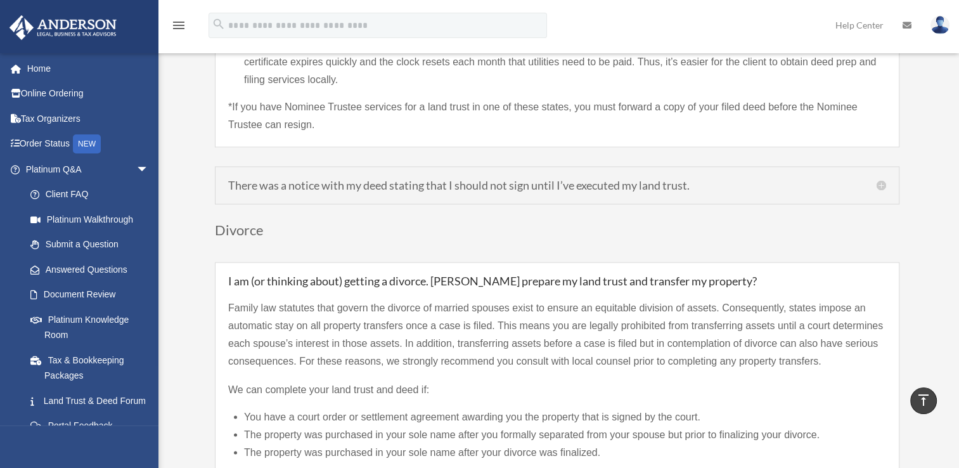
click at [879, 179] on h5 "There was a notice with my deed stating that I should not sign until I’ve execu…" at bounding box center [557, 184] width 658 height 11
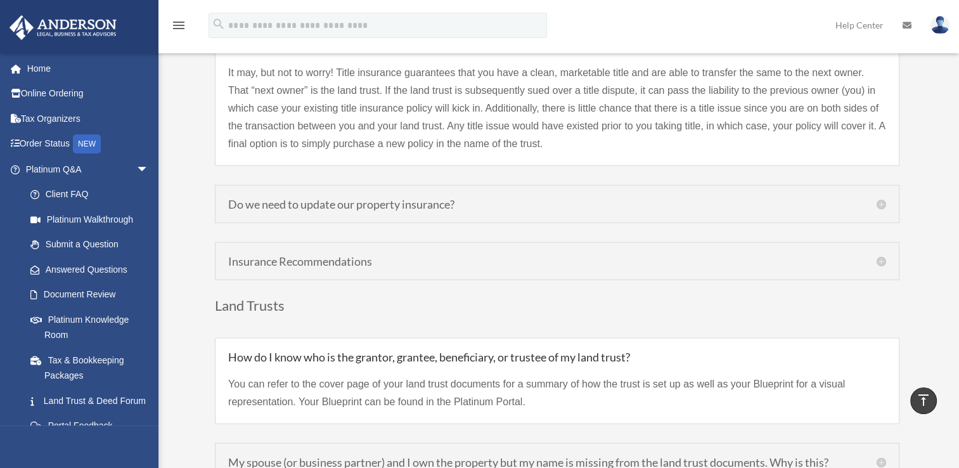
scroll to position [2631, 0]
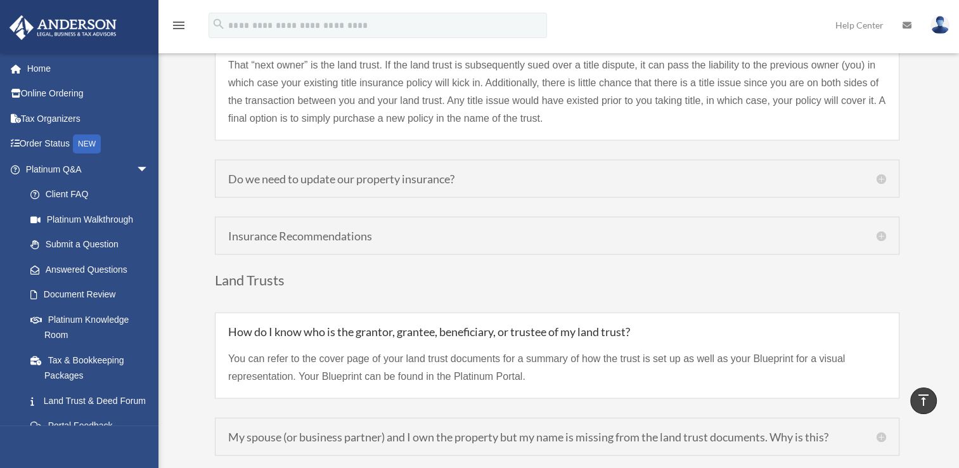
click at [882, 173] on h5 "Do we need to update our property insurance?" at bounding box center [557, 178] width 658 height 11
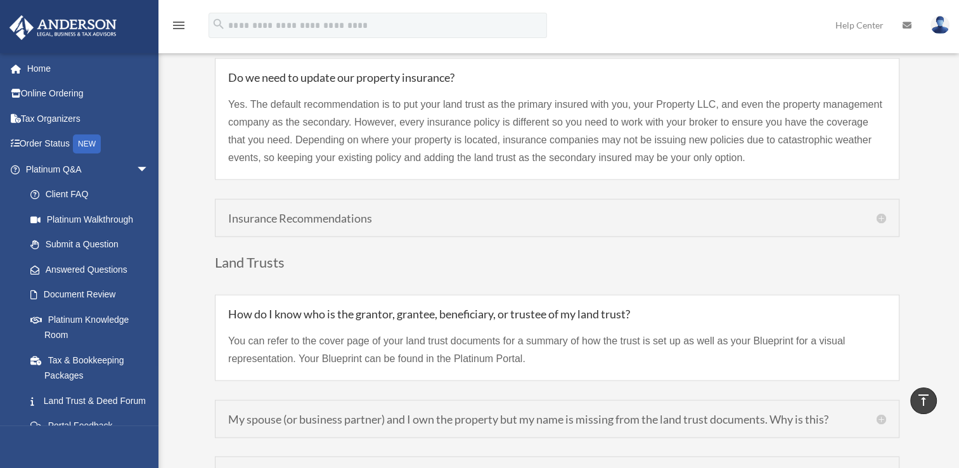
click at [882, 212] on h5 "Insurance Recommendations" at bounding box center [557, 217] width 658 height 11
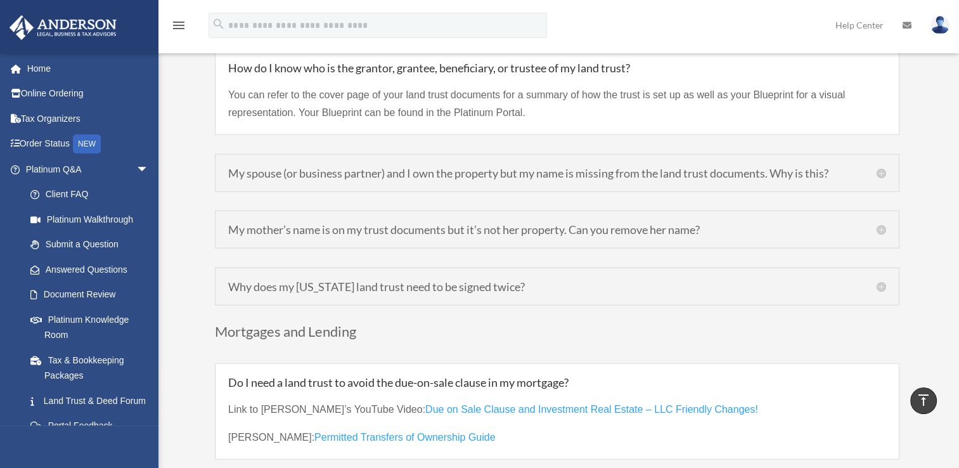
scroll to position [2885, 0]
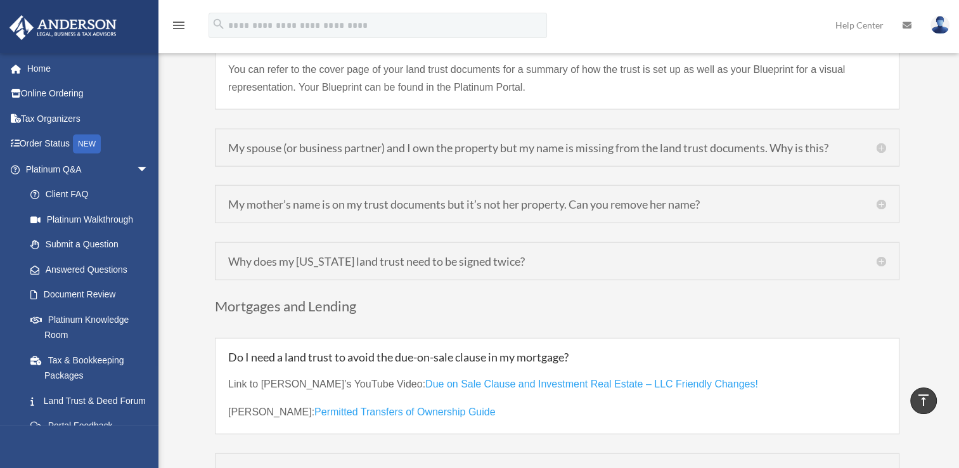
click at [879, 142] on h5 "My spouse (or business partner) and I own the property but my name is missing f…" at bounding box center [557, 147] width 658 height 11
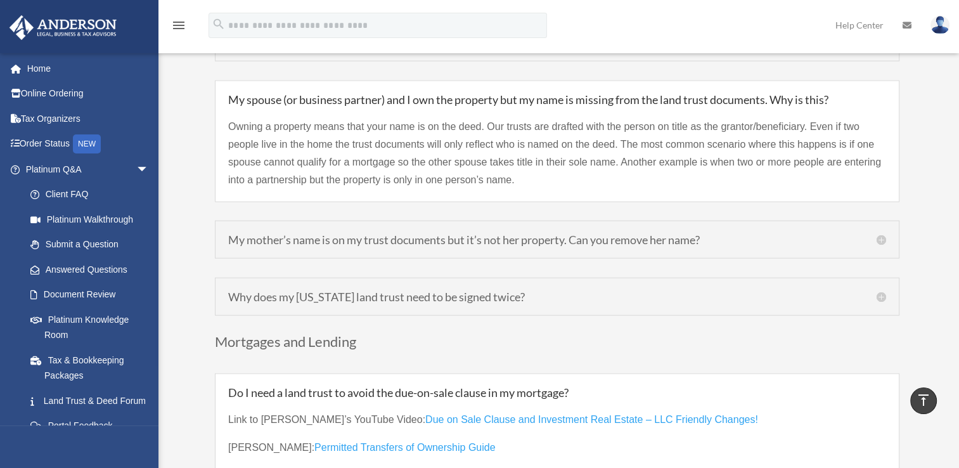
click at [881, 234] on h5 "My mother’s name is on my trust documents but it’s not her property. Can you re…" at bounding box center [557, 239] width 658 height 11
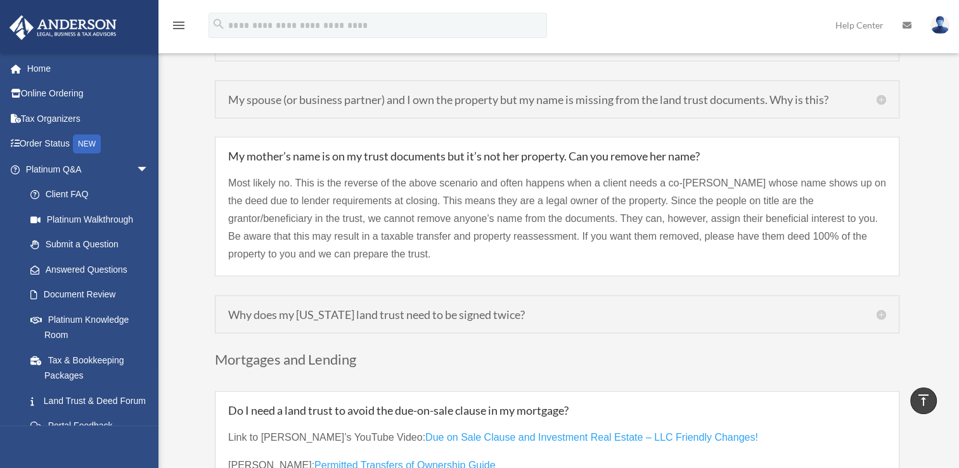
click at [881, 309] on h5 "Why does my Maryland land trust need to be signed twice?" at bounding box center [557, 314] width 658 height 11
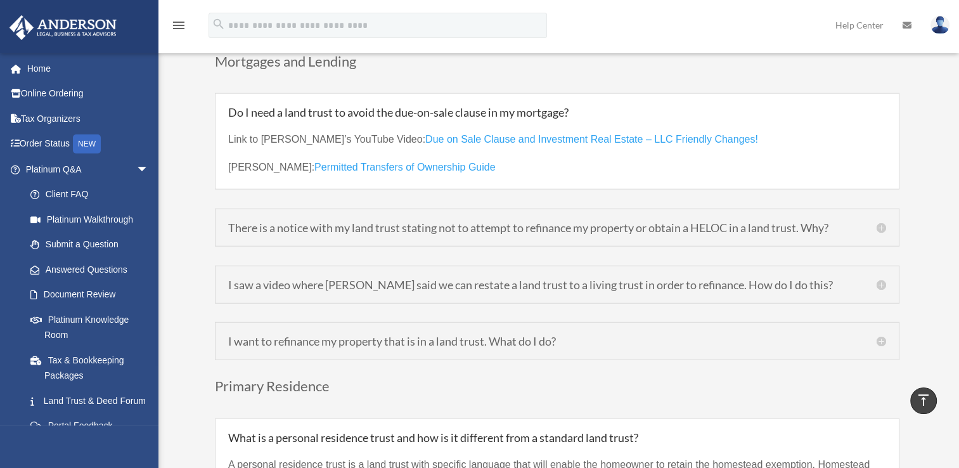
scroll to position [3172, 0]
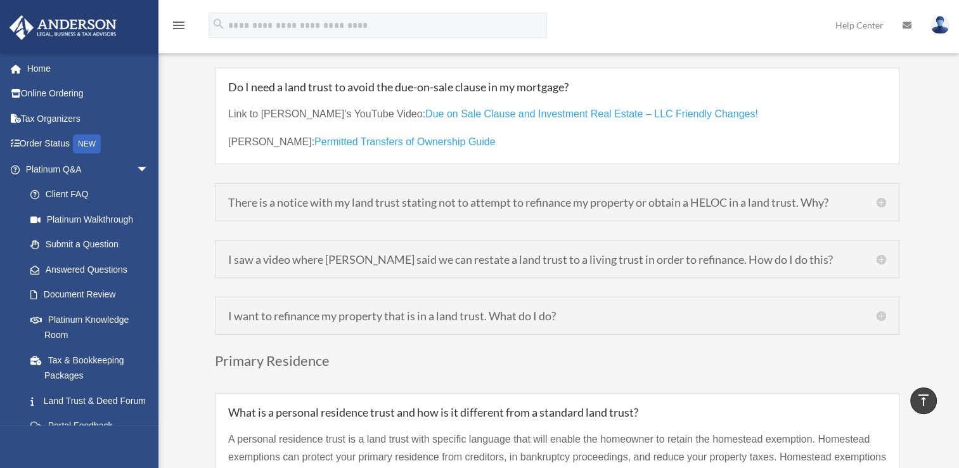
click at [882, 196] on h5 "There is a notice with my land trust stating not to attempt to refinance my pro…" at bounding box center [557, 201] width 658 height 11
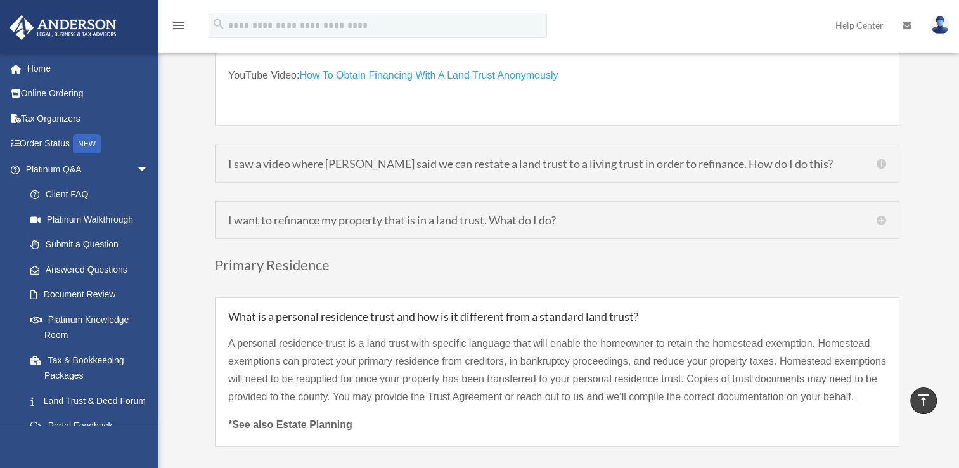
scroll to position [3400, 0]
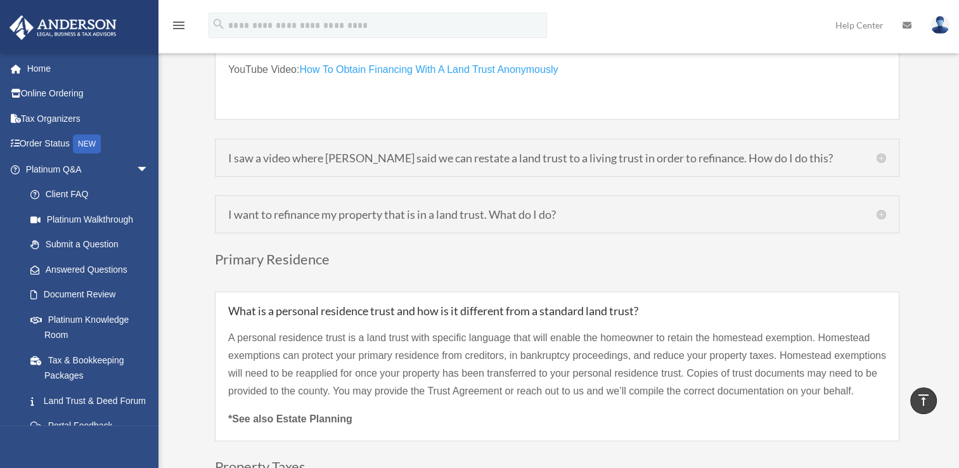
click at [882, 152] on h5 "I saw a video where Clint said we can restate a land trust to a living trust in…" at bounding box center [557, 157] width 658 height 11
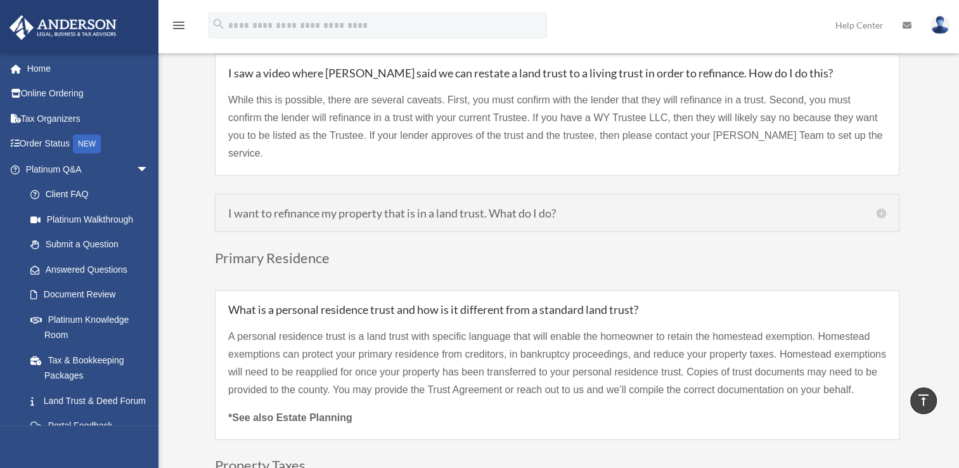
scroll to position [3299, 0]
click at [881, 208] on h5 "I want to refinance my property that is in a land trust. What do I do?" at bounding box center [557, 213] width 658 height 11
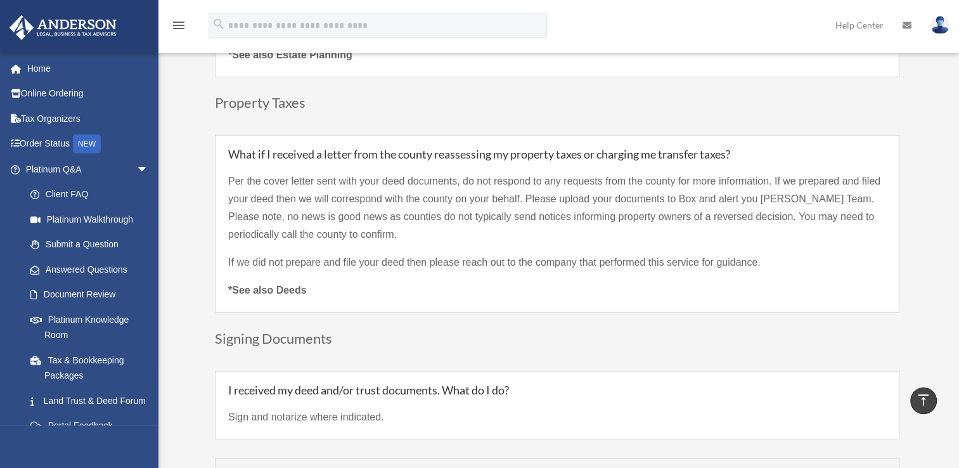
scroll to position [3679, 0]
